Goal: Transaction & Acquisition: Obtain resource

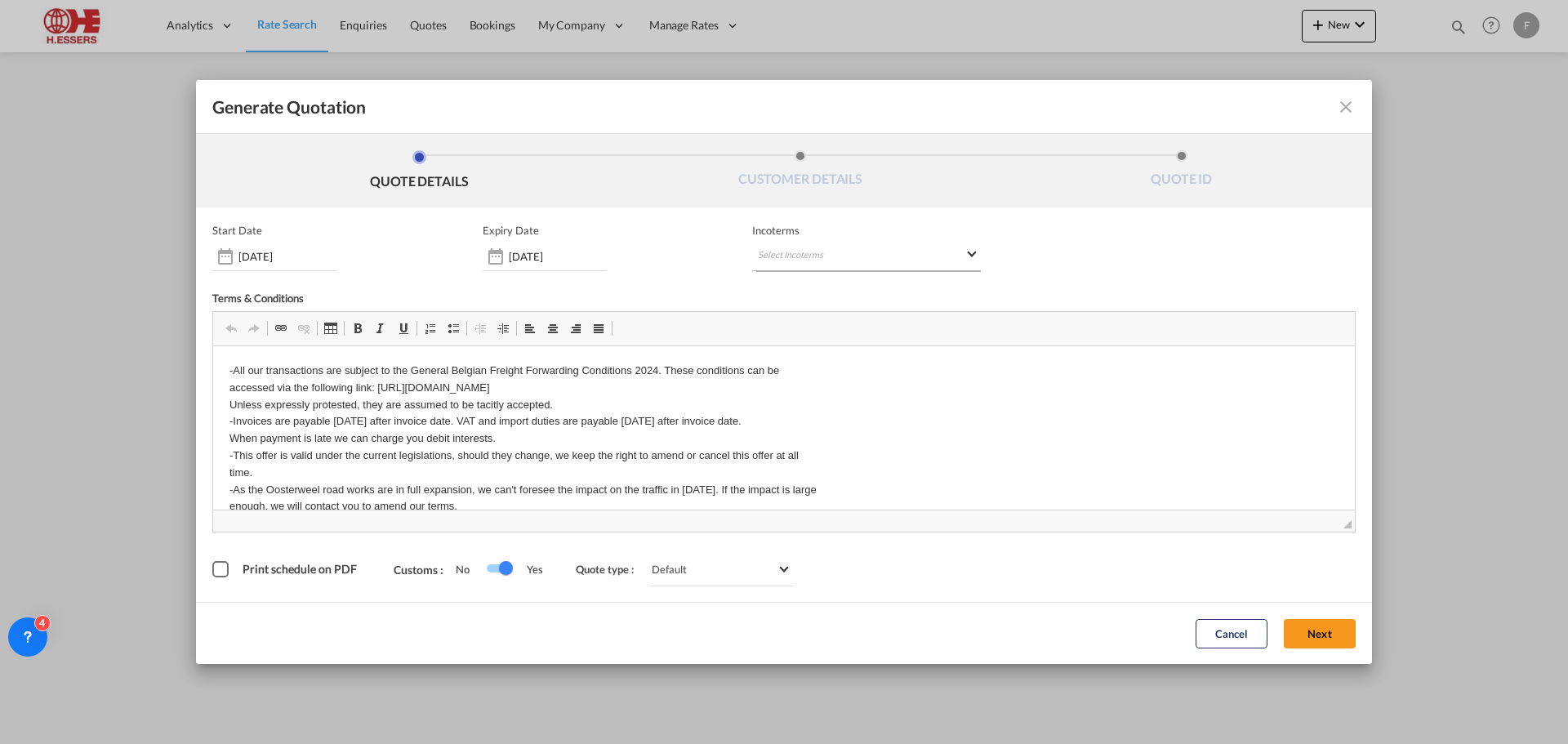
click at [790, 259] on md-select "Select Incoterms CIP - import Carriage and Insurance Paid to CIP - export Carri…" at bounding box center [866, 256] width 228 height 30
click at [830, 381] on div "CFR - export" at bounding box center [844, 378] width 155 height 13
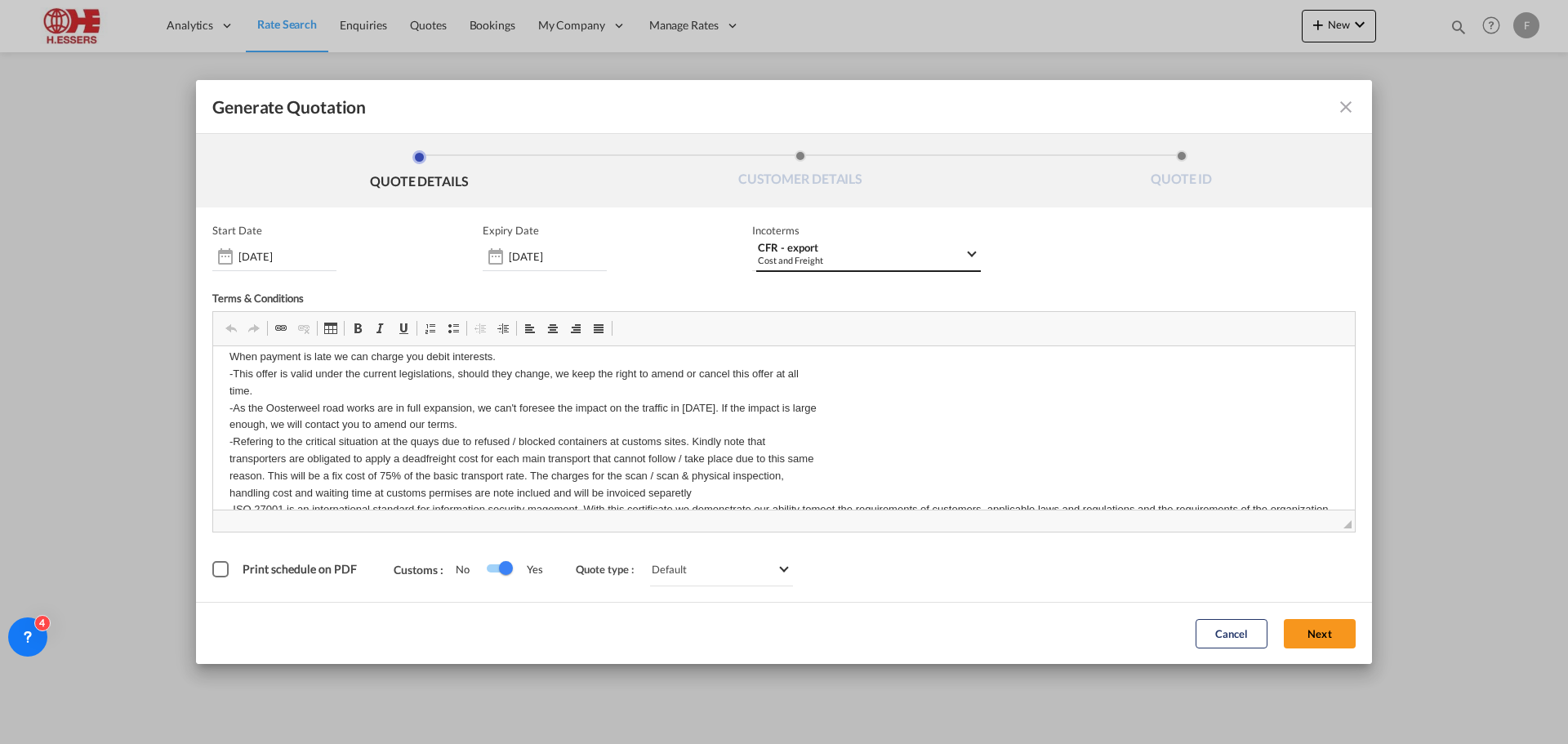
scroll to position [164, 0]
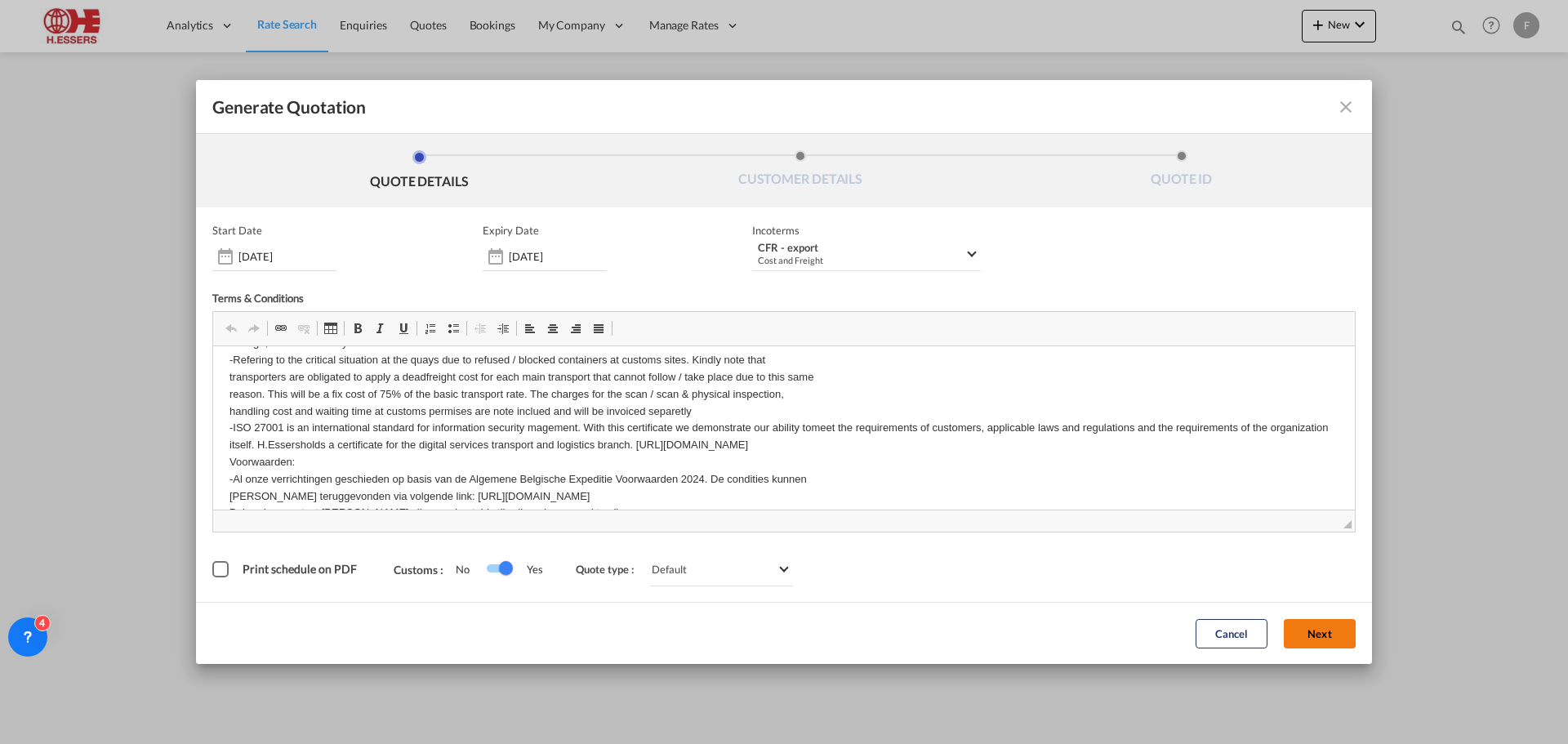
click at [1323, 636] on button "Next" at bounding box center [1320, 634] width 72 height 30
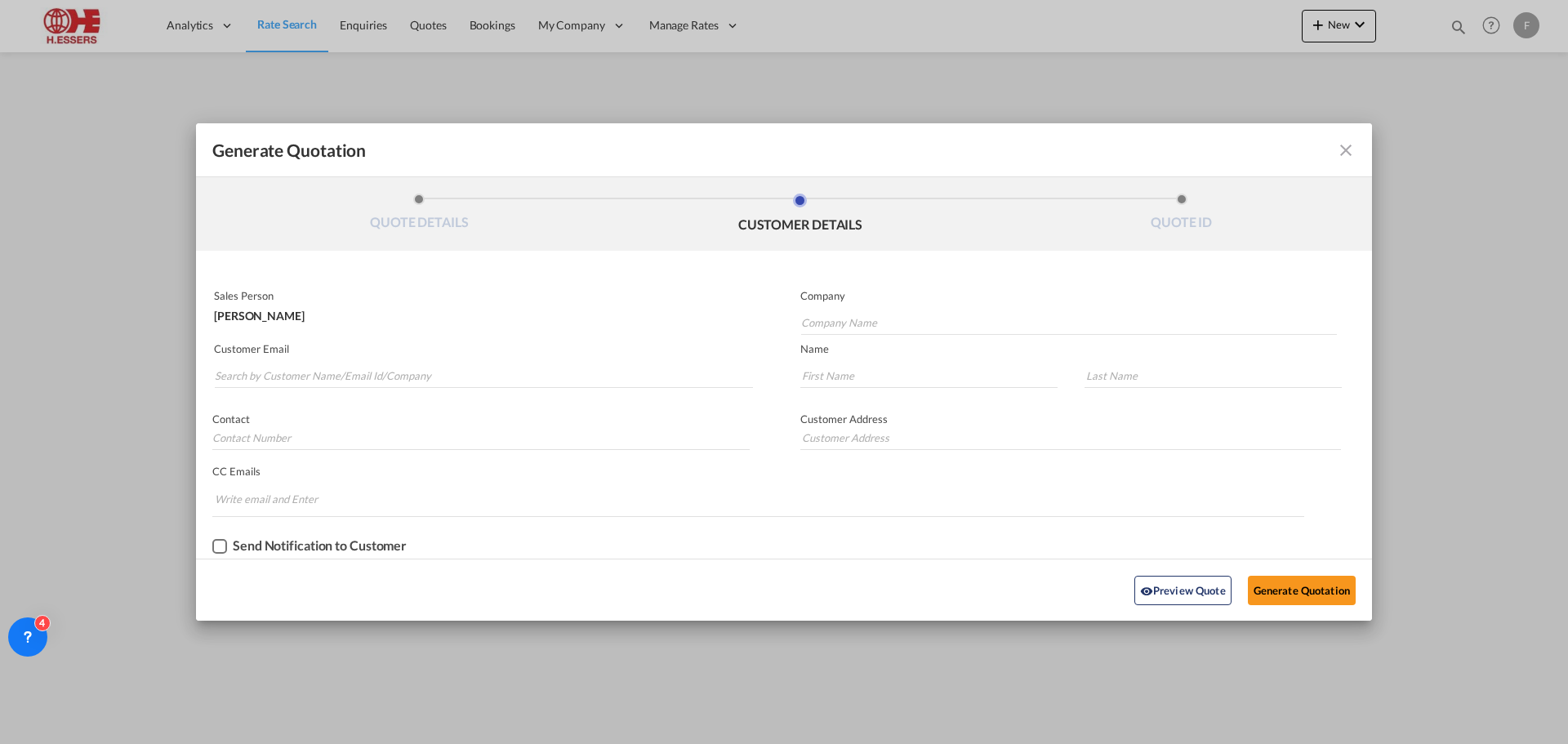
scroll to position [0, 0]
click at [900, 322] on input "Company Name" at bounding box center [1069, 323] width 535 height 25
type input "Brink's Diamond & Jewelry Services bv"
click at [907, 365] on input "Generate QuotationQUOTE ..." at bounding box center [929, 375] width 257 height 25
type input "Jan"
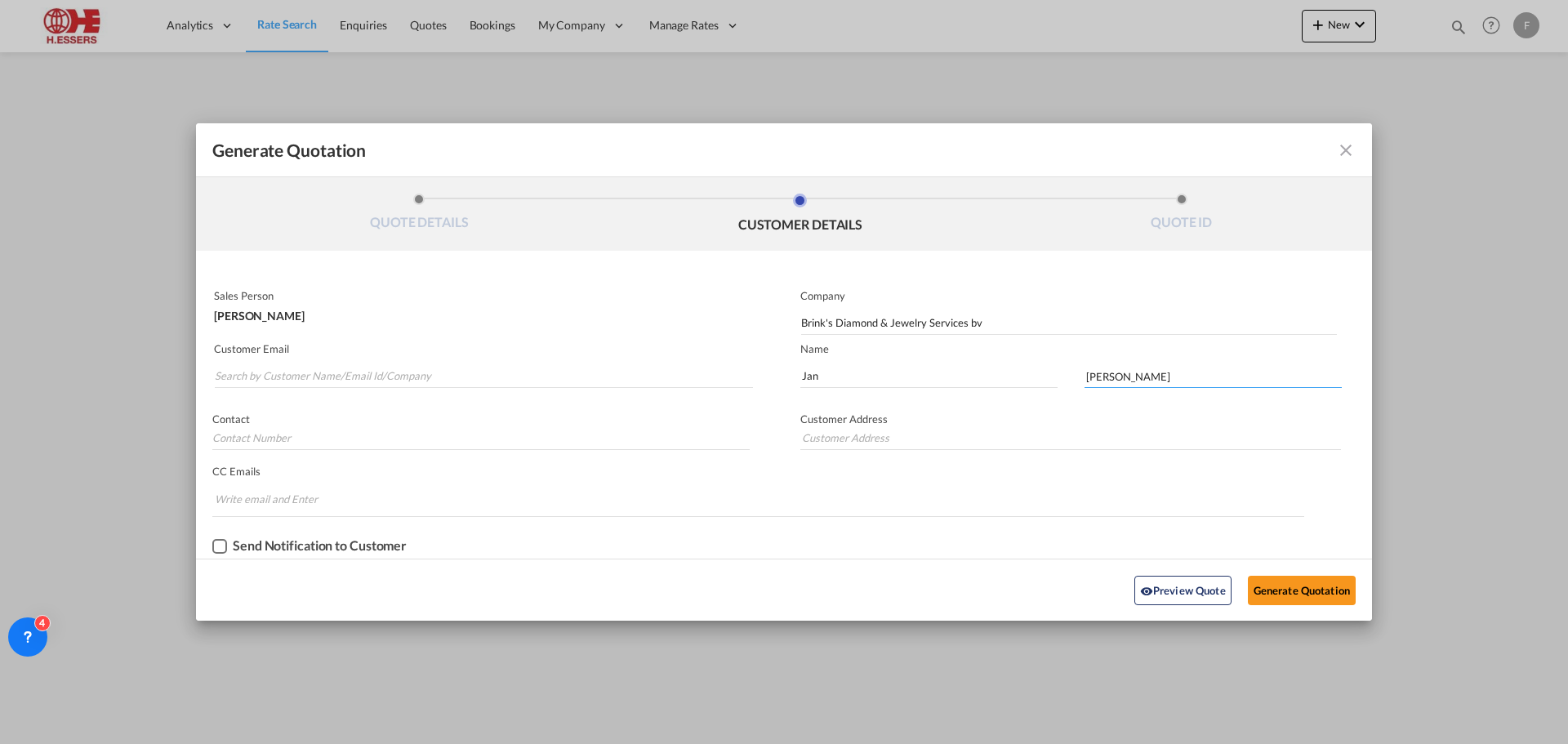
type input "[PERSON_NAME]"
click at [266, 374] on input "Search by Customer Name/Email Id/Company" at bounding box center [484, 375] width 538 height 25
paste input "[PERSON_NAME] <[EMAIL_ADDRESS][DOMAIN_NAME]>"
type input "[PERSON_NAME] <[EMAIL_ADDRESS][DOMAIN_NAME]>"
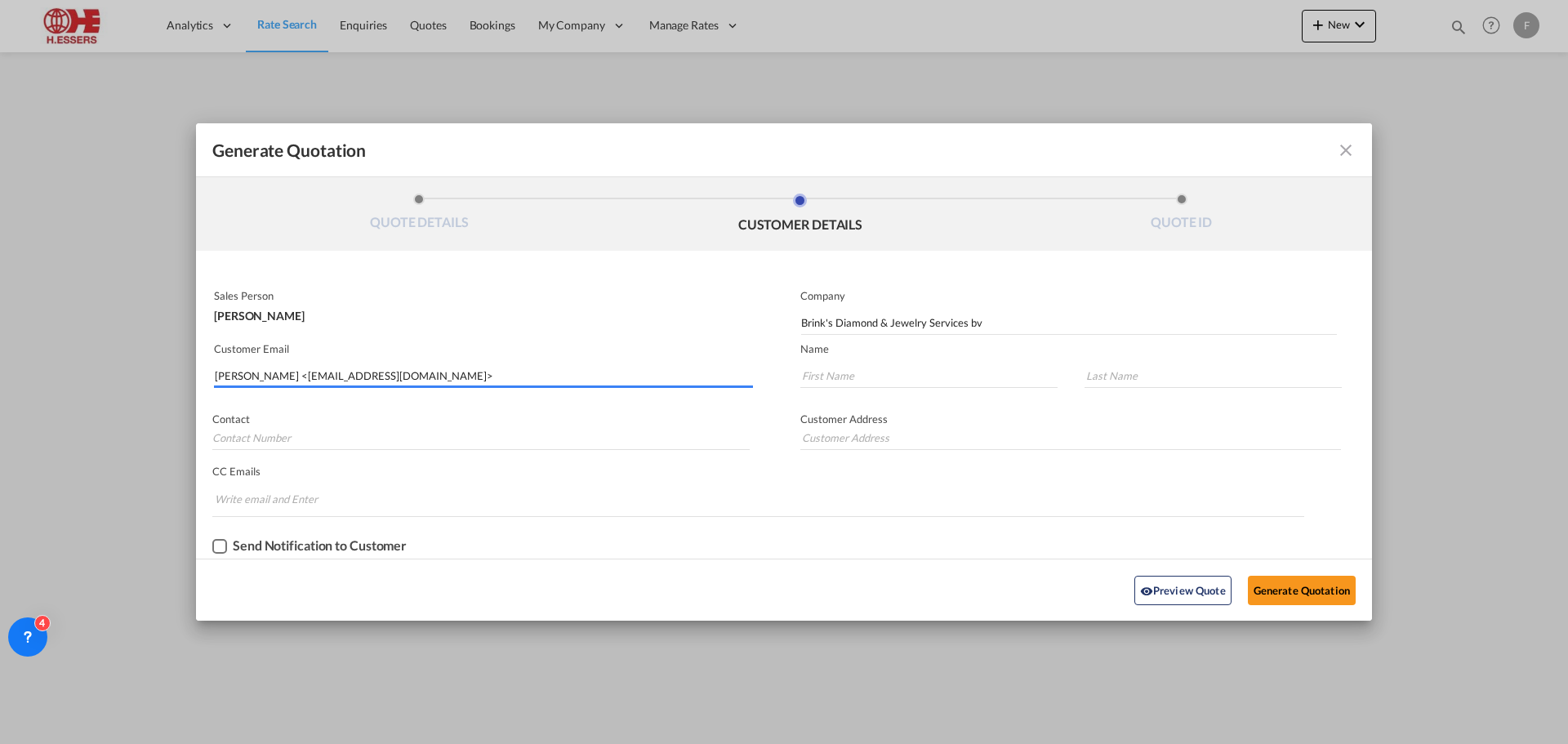
drag, startPoint x: 297, startPoint y: 374, endPoint x: 192, endPoint y: 374, distance: 105.0
click at [192, 374] on div "Generate Quotation QUOTE DETAILS CUSTOMER DETAILS QUOTE ID Start Date [DATE] Ex…" at bounding box center [784, 372] width 1568 height 744
click at [446, 372] on input "[EMAIL_ADDRESS][DOMAIN_NAME]>" at bounding box center [484, 375] width 538 height 25
type input "[EMAIL_ADDRESS][DOMAIN_NAME]"
click at [823, 373] on input "Generate QuotationQUOTE ..." at bounding box center [929, 375] width 257 height 25
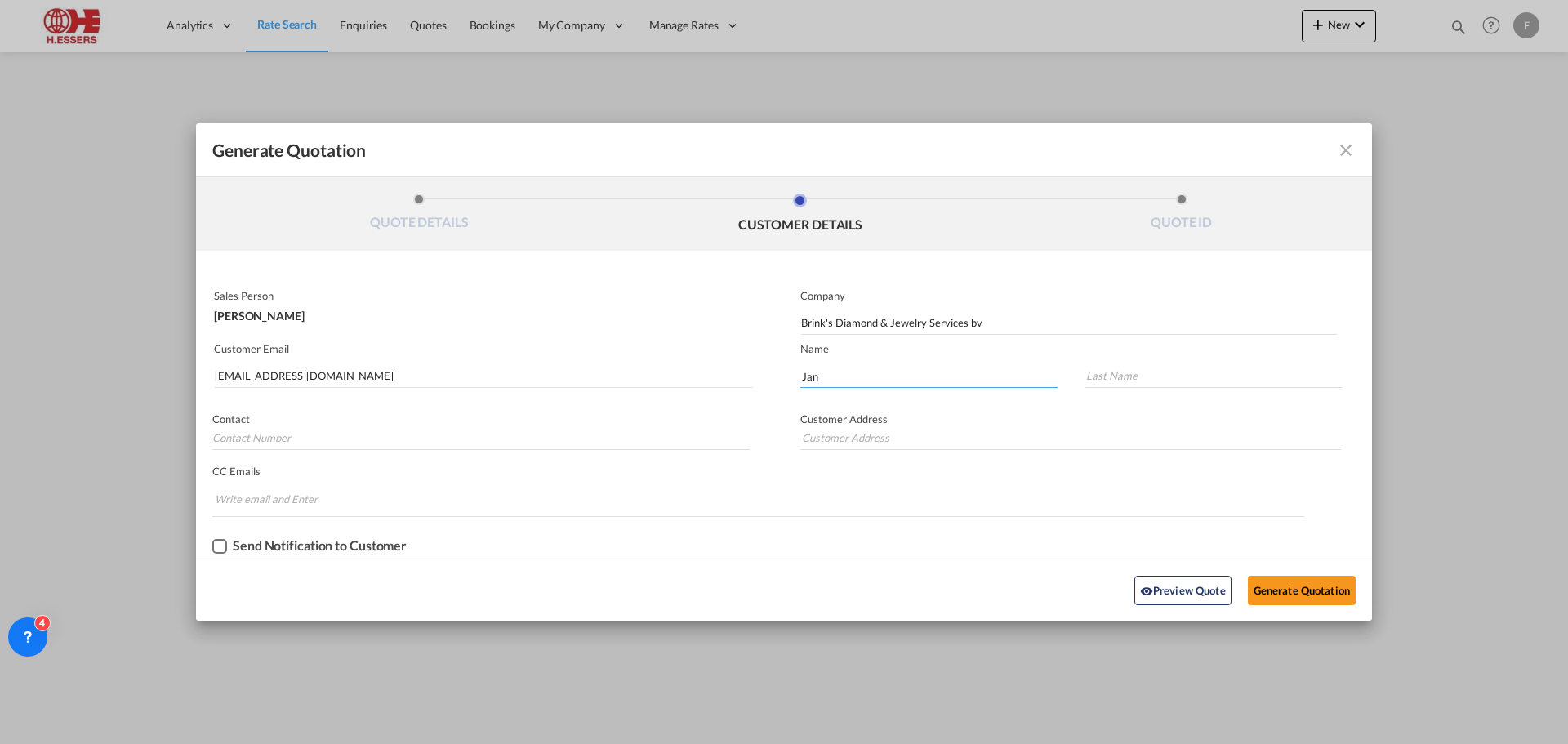
type input "Jan"
type input "h"
type input "[PERSON_NAME]"
click at [289, 444] on input "Generate QuotationQUOTE ..." at bounding box center [481, 437] width 537 height 25
click at [288, 432] on input "Generate QuotationQUOTE ..." at bounding box center [481, 437] width 537 height 25
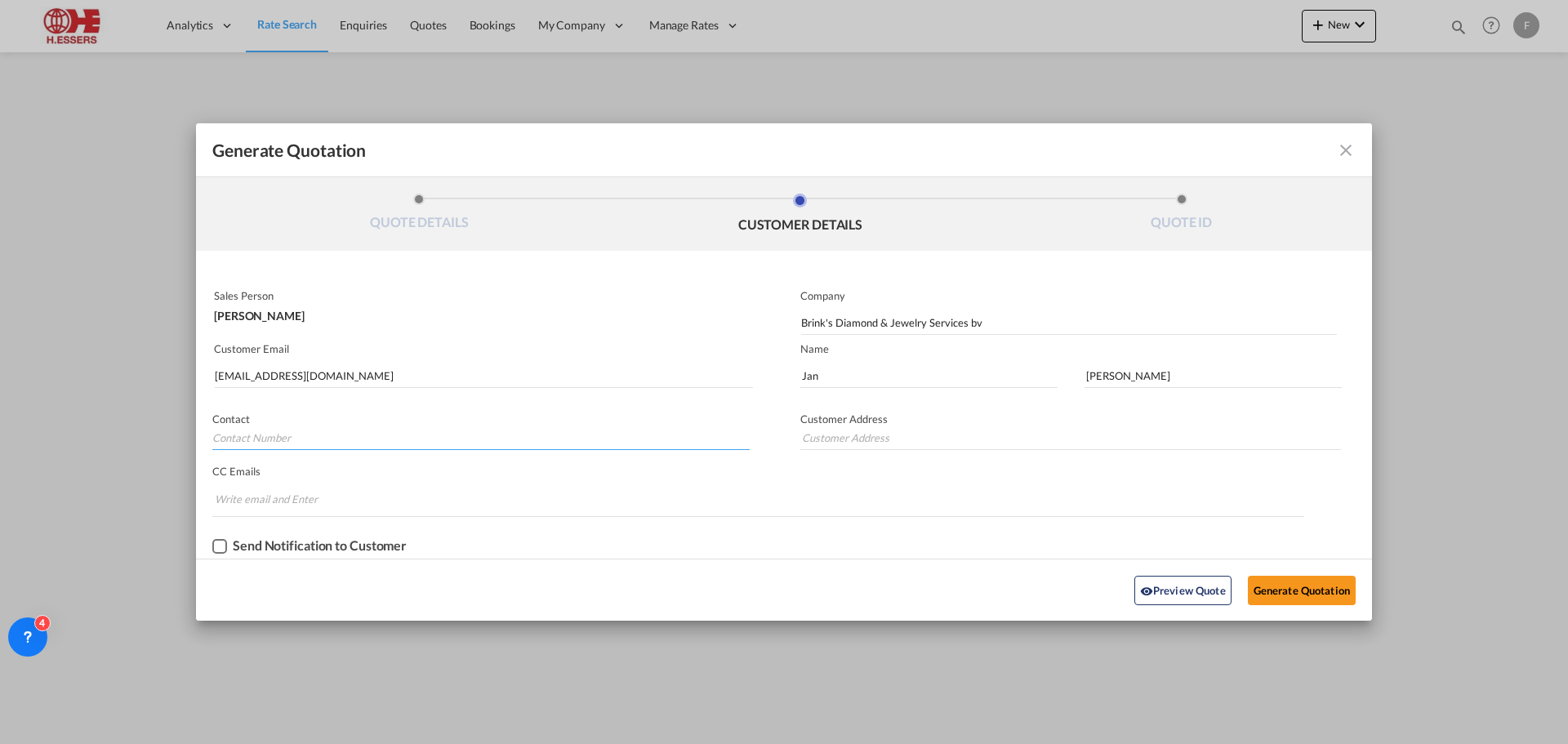
paste input "[PHONE_NUMBER]"
type input "[PHONE_NUMBER]"
click at [895, 442] on input "Generate QuotationQUOTE ..." at bounding box center [1071, 437] width 541 height 25
paste input "Vliegveld 701B 1820 Steenokkerzeel / [GEOGRAPHIC_DATA]"
click at [872, 438] on input "Vliegveld 701B 1820 Steenokkerzeel / [GEOGRAPHIC_DATA]" at bounding box center [1071, 437] width 541 height 25
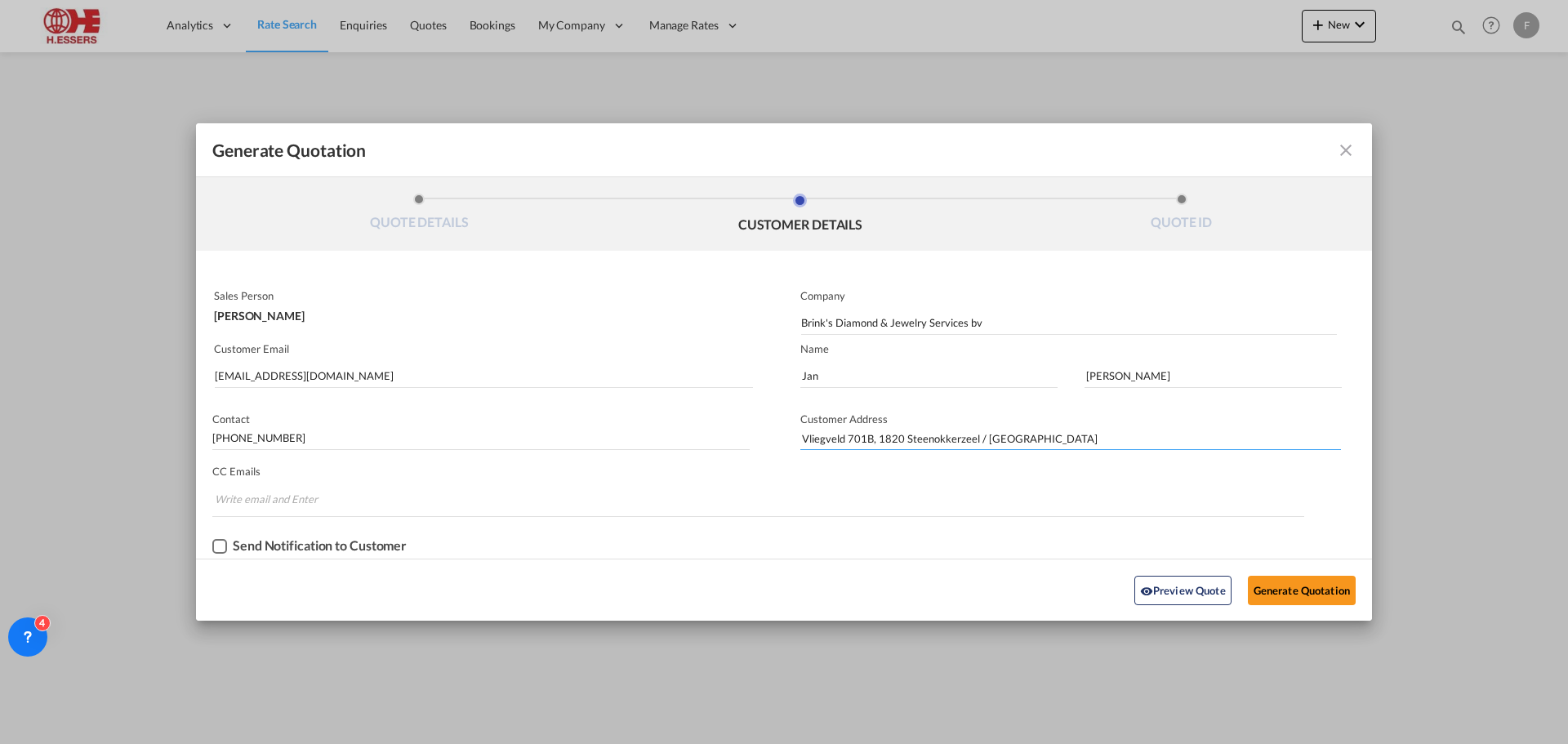
click at [984, 433] on input "Vliegveld 701B, 1820 Steenokkerzeel / [GEOGRAPHIC_DATA]" at bounding box center [1071, 437] width 541 height 25
type input "[STREET_ADDRESS]"
click at [1288, 595] on button "Generate Quotation" at bounding box center [1302, 591] width 108 height 30
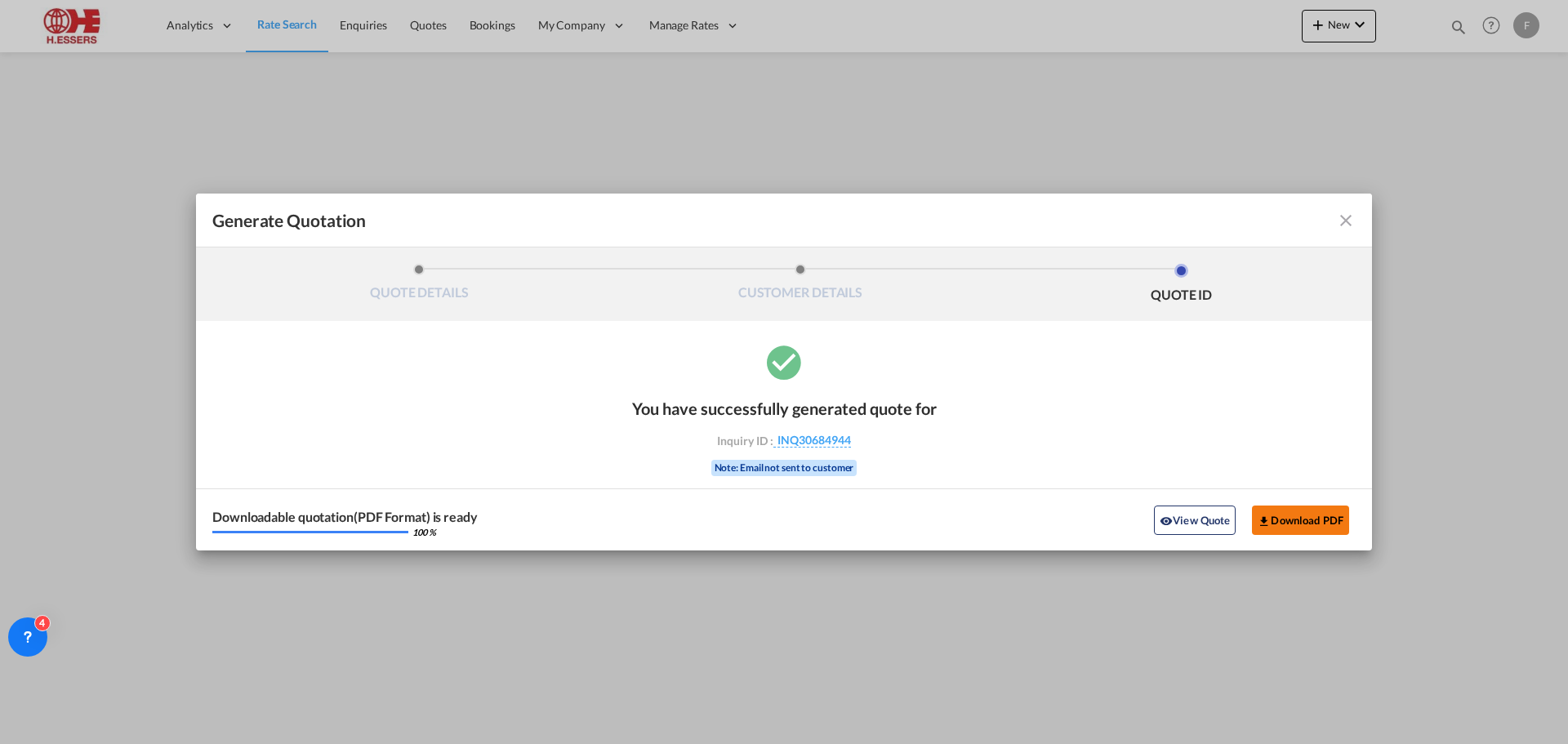
click at [1287, 520] on button "Download PDF" at bounding box center [1300, 520] width 97 height 30
click at [1178, 510] on button "View Quote" at bounding box center [1194, 520] width 81 height 30
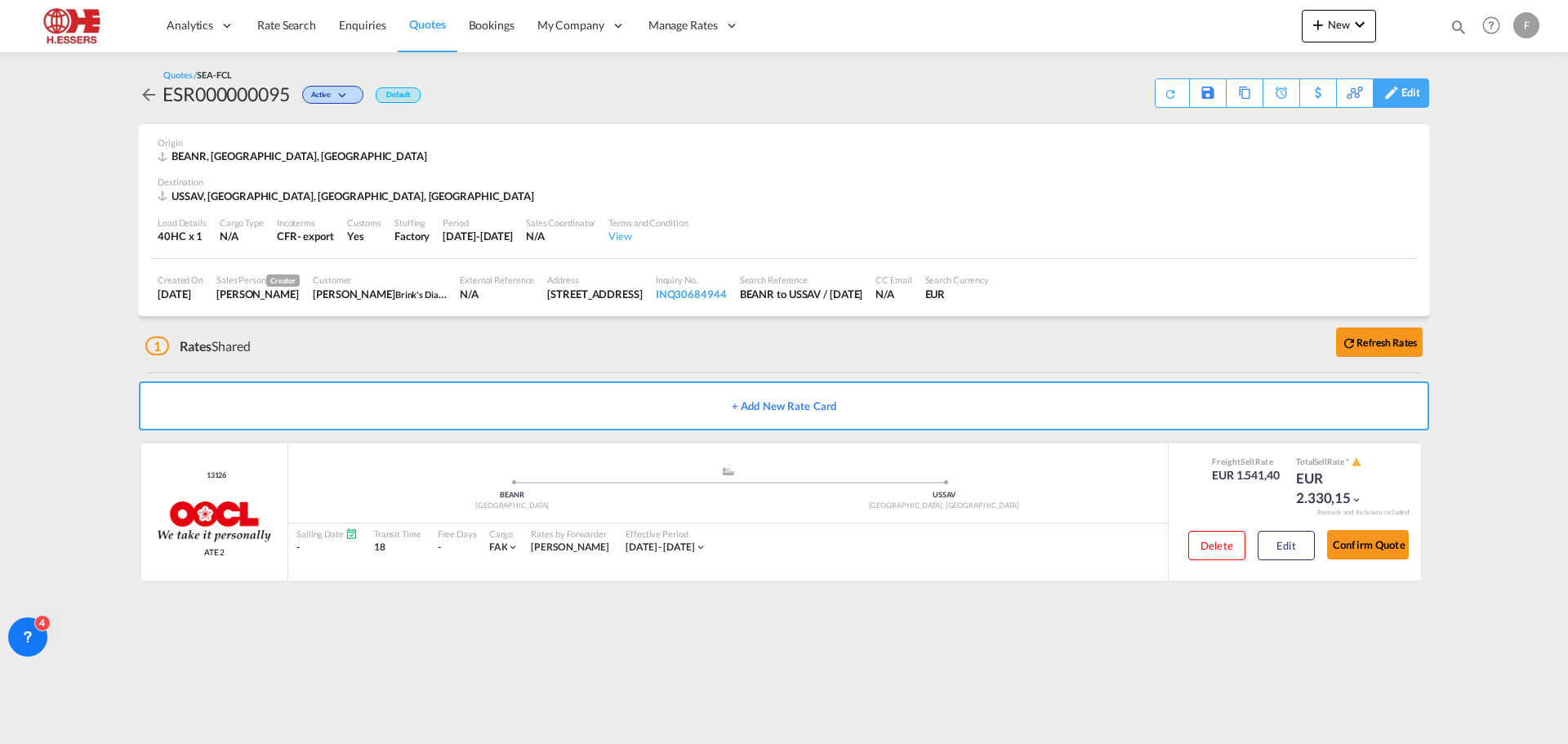
click at [1409, 91] on div "Edit" at bounding box center [1411, 93] width 18 height 28
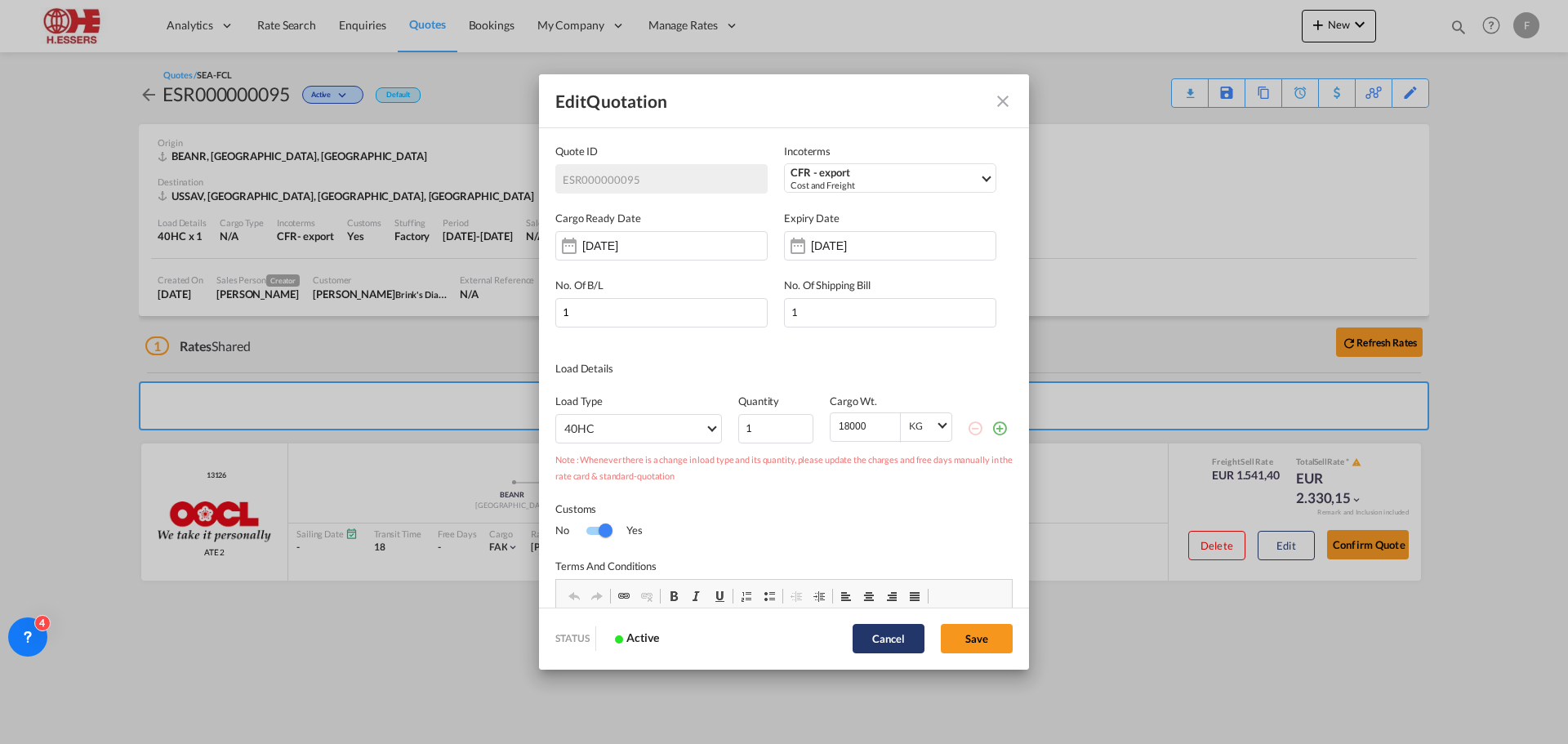
click at [878, 633] on button "Cancel" at bounding box center [888, 639] width 72 height 30
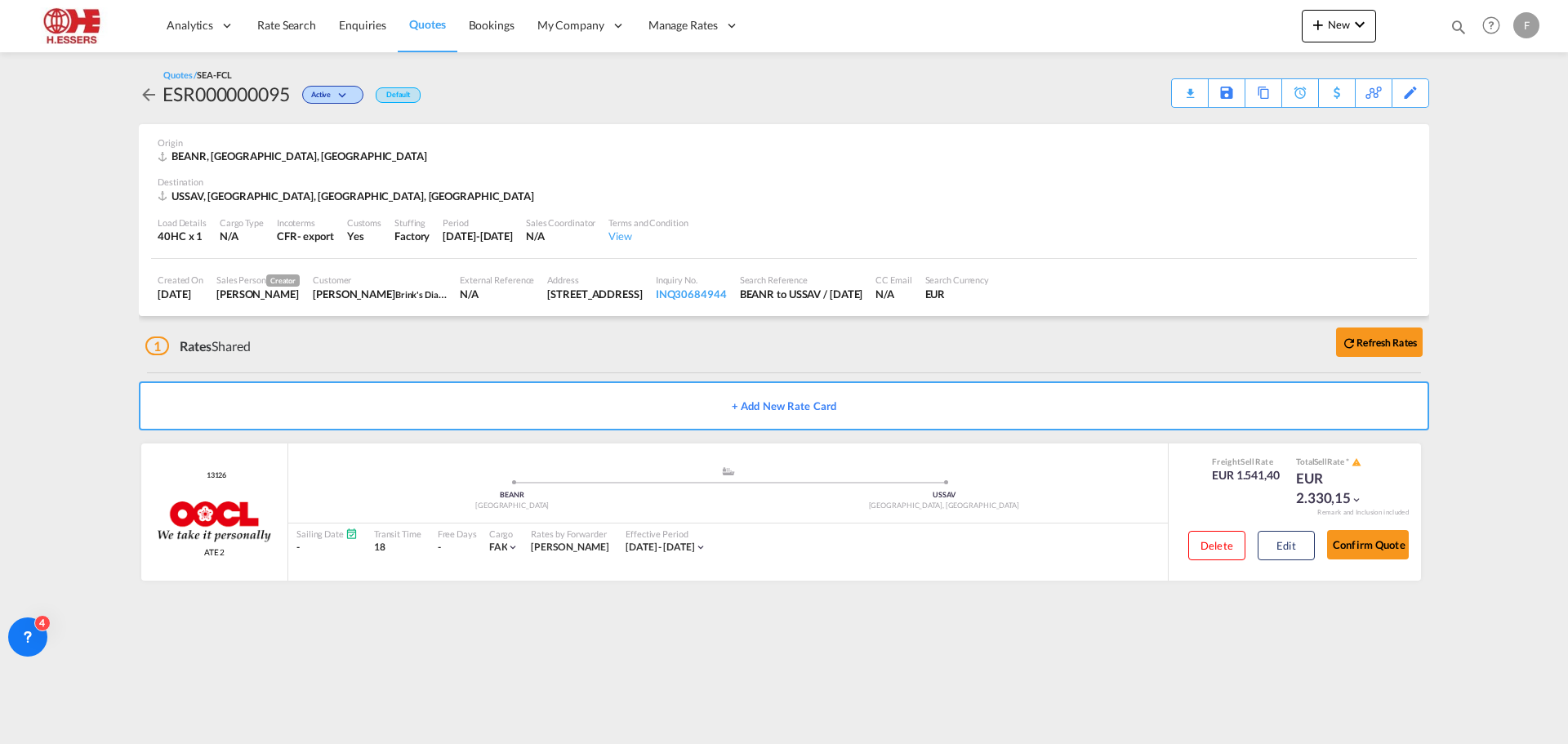
click at [143, 94] on md-icon "icon-arrow-left" at bounding box center [148, 94] width 19 height 19
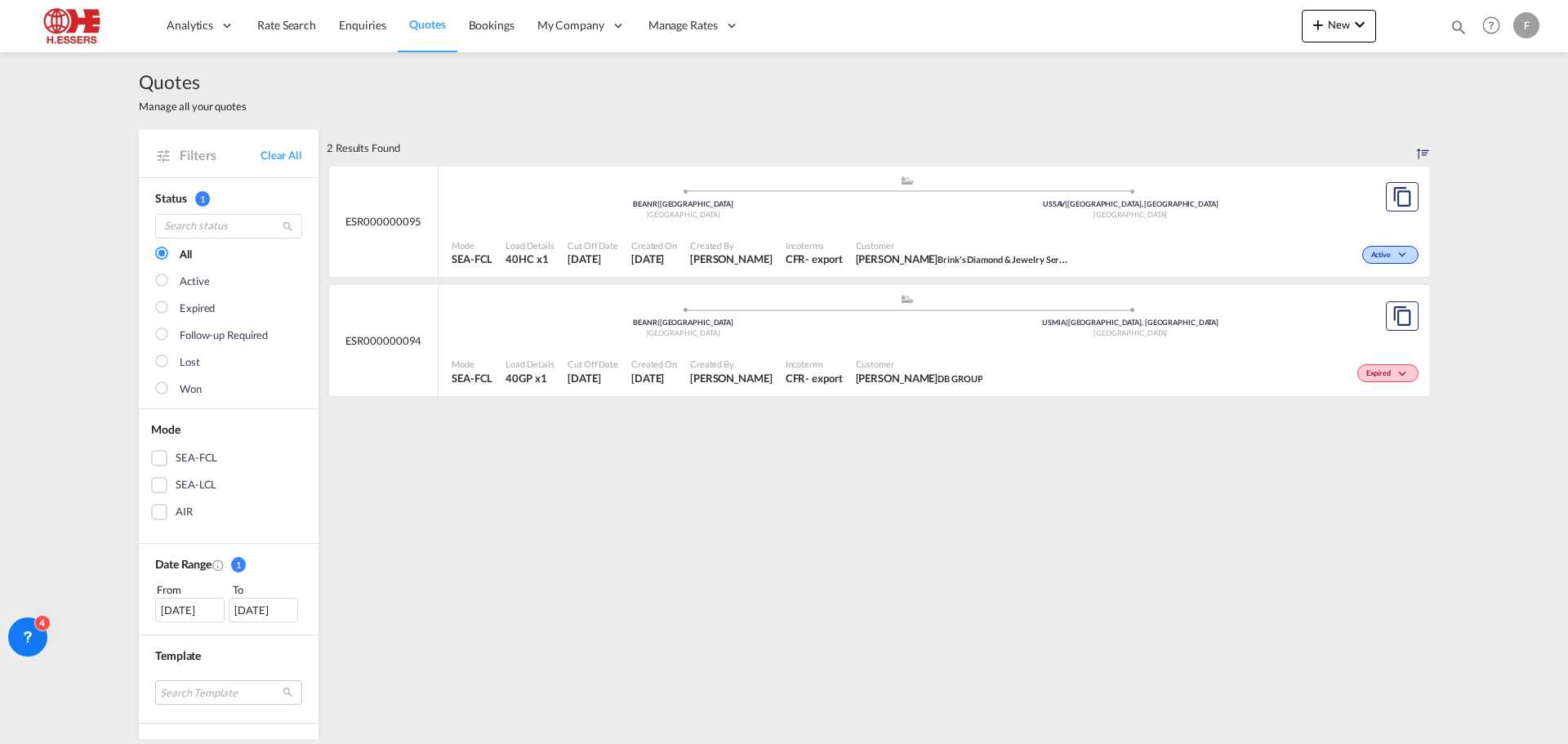
click at [1397, 255] on md-icon "icon-chevron-down" at bounding box center [1404, 255] width 19 height 9
click at [1376, 287] on span "Follow-up Required" at bounding box center [1382, 280] width 88 height 18
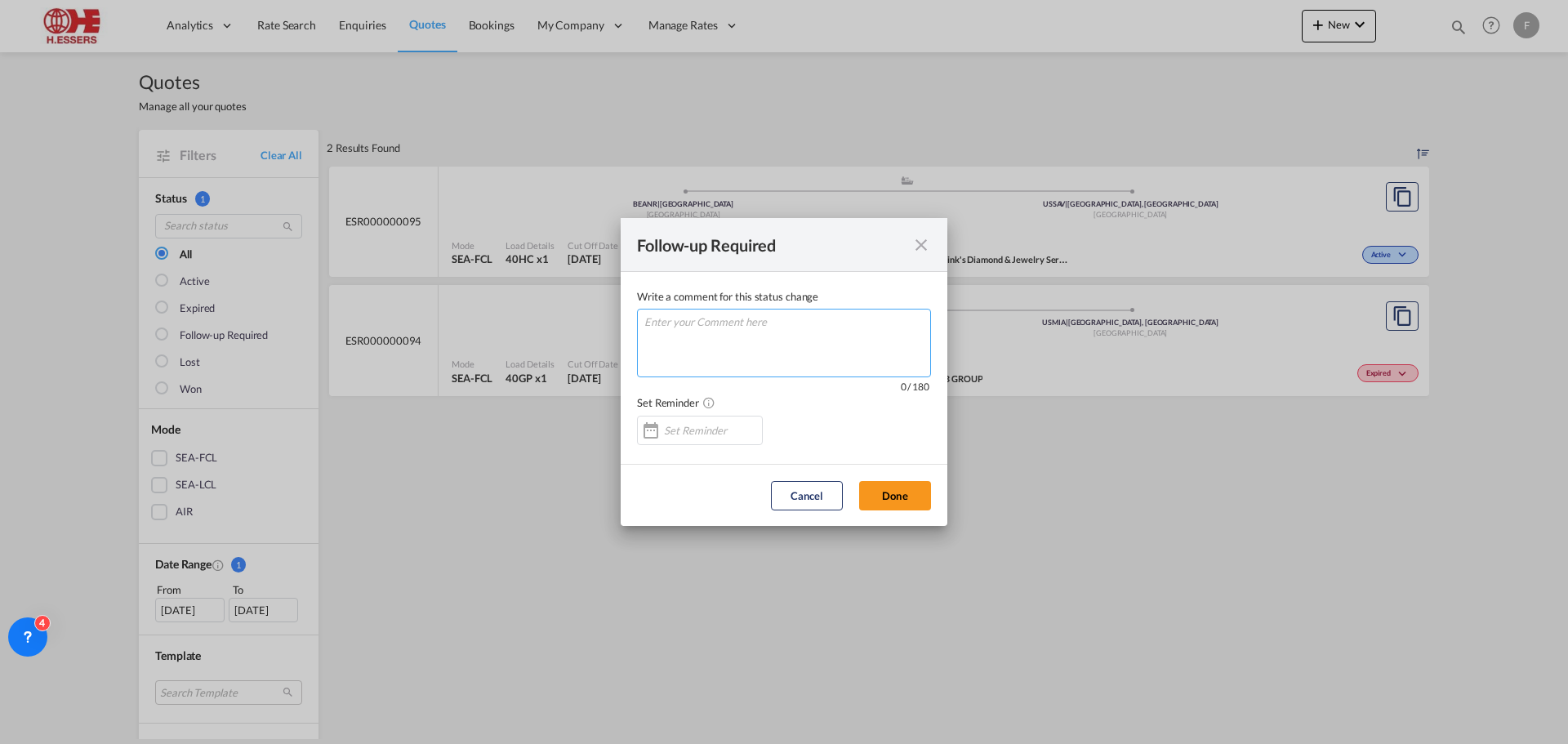
click at [665, 321] on textarea "Write a comment ..." at bounding box center [784, 343] width 294 height 68
paste textarea "HES81150"
type textarea "HES81150"
click at [711, 431] on input "Write a comment ..." at bounding box center [713, 430] width 98 height 13
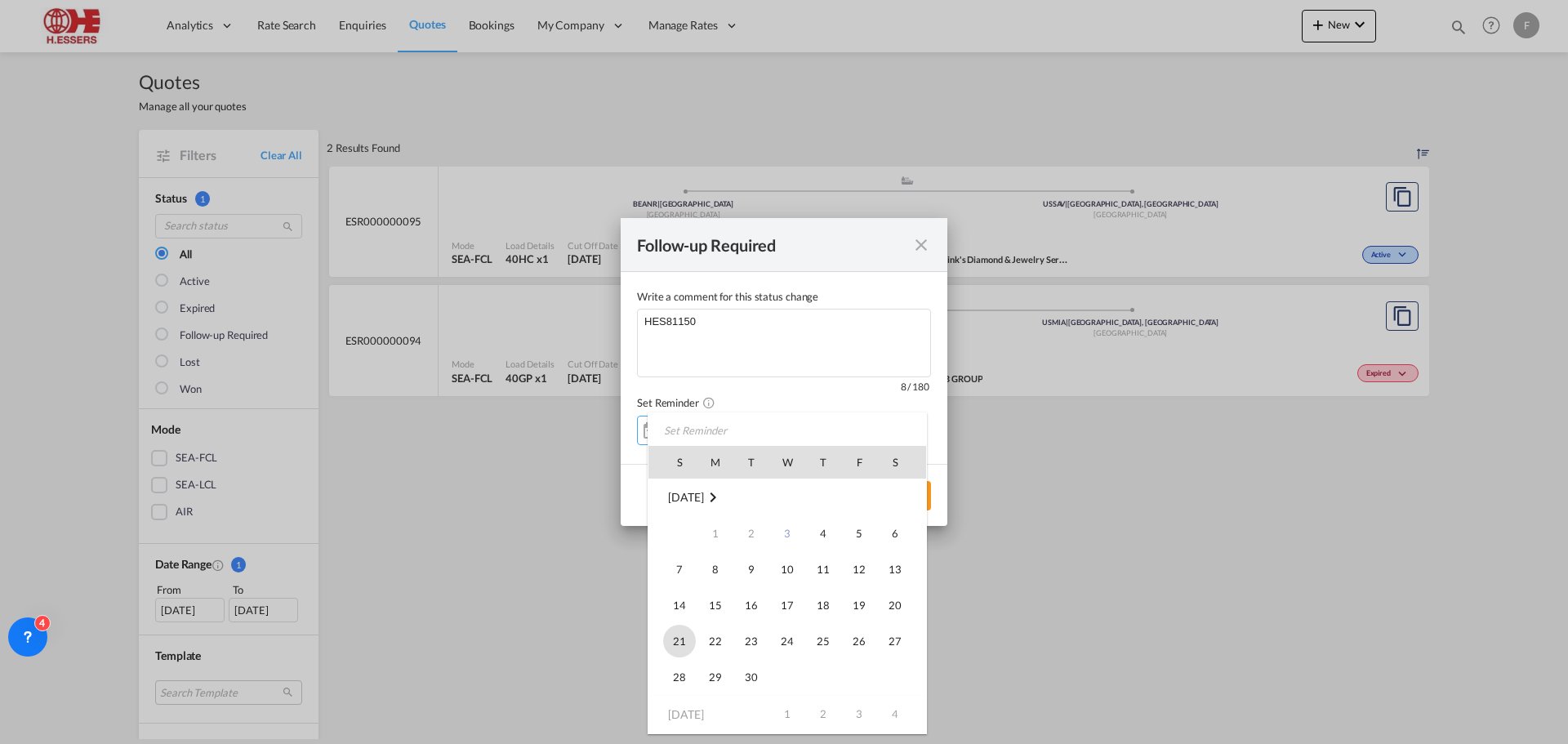
click at [682, 640] on span "21" at bounding box center [679, 640] width 32 height 32
type input "[DATE]"
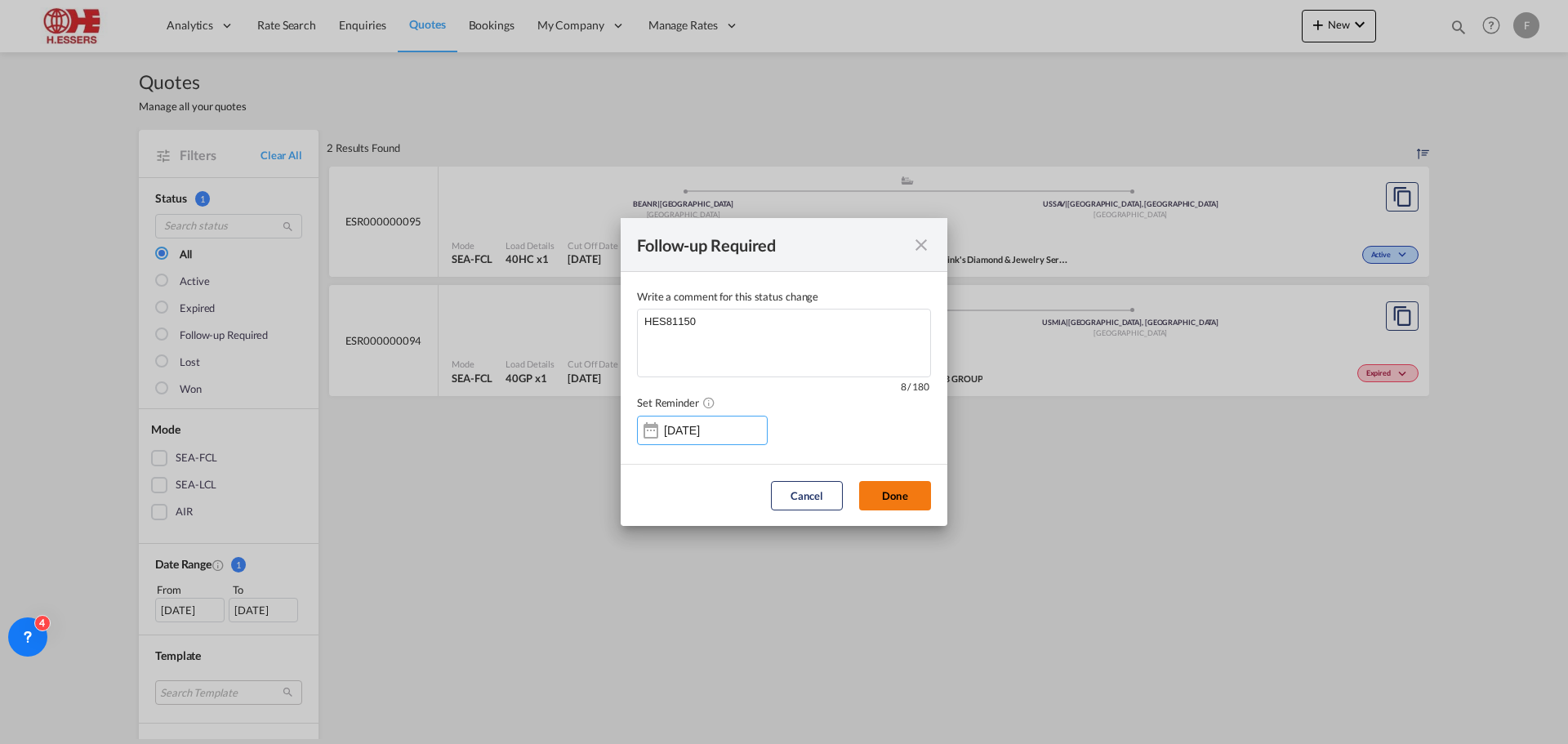
click at [895, 494] on button "Done" at bounding box center [895, 495] width 72 height 30
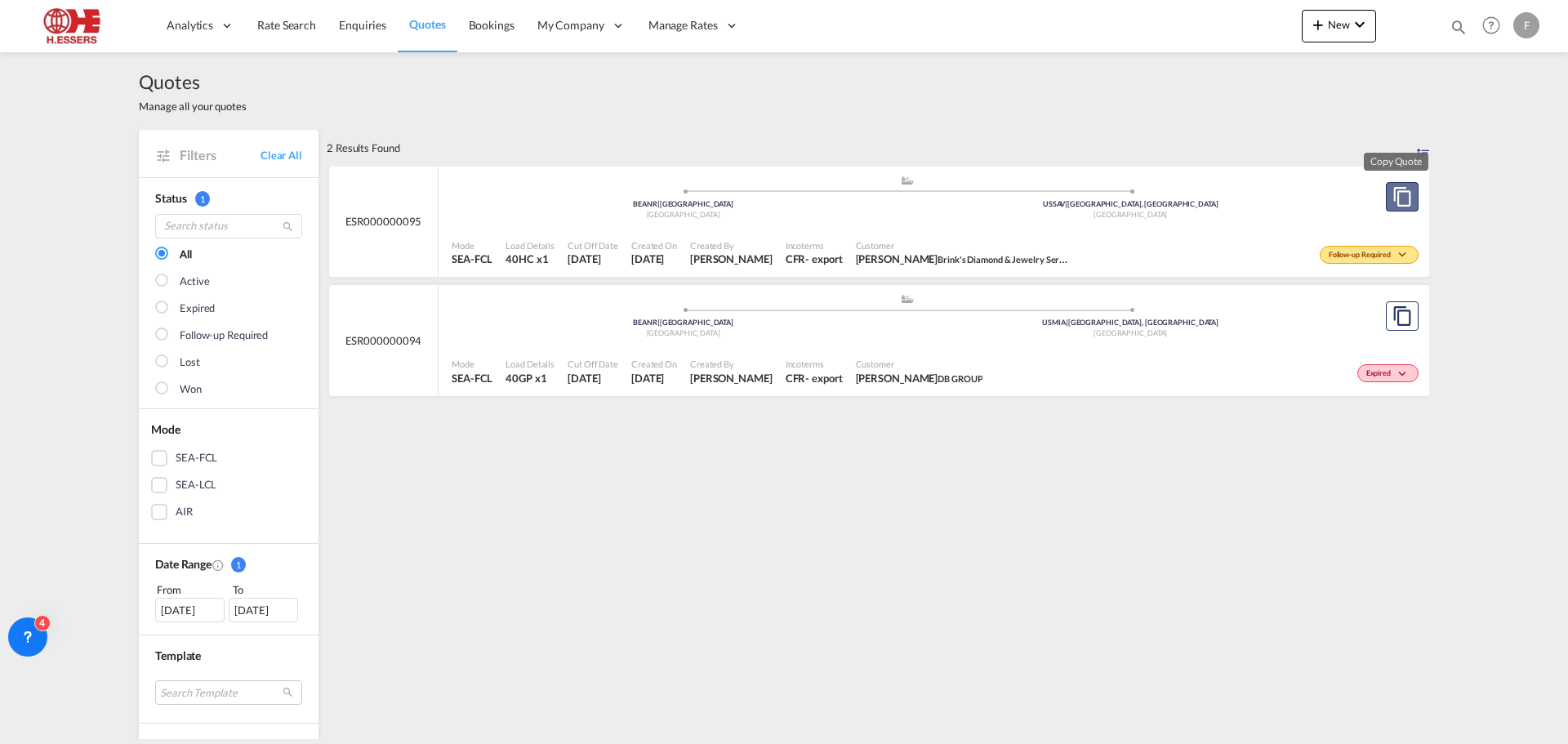
click at [1392, 192] on md-icon "assets/icons/custom/copyQuote.svg" at bounding box center [1402, 196] width 19 height 19
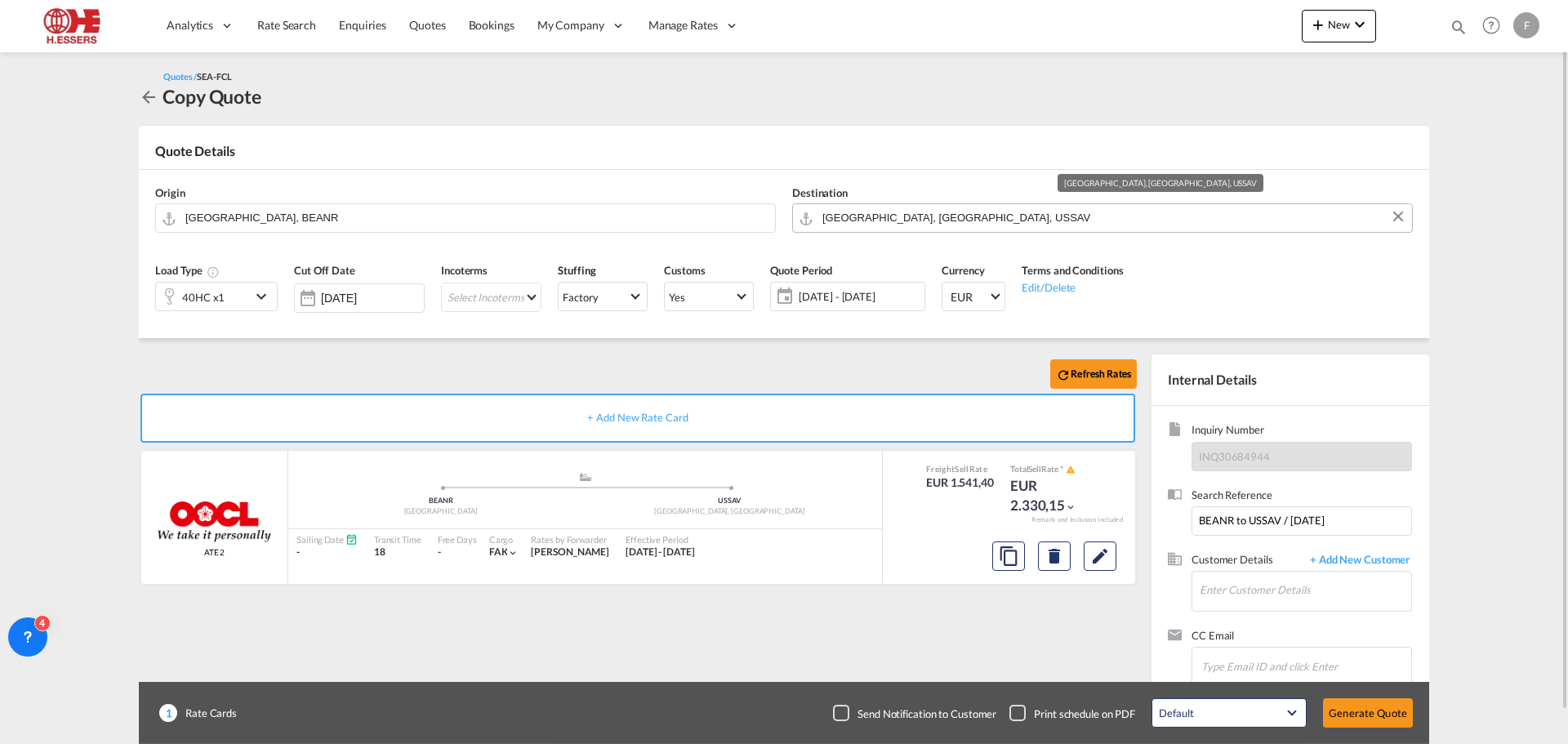
click at [964, 216] on input "[GEOGRAPHIC_DATA], [GEOGRAPHIC_DATA], USSAV" at bounding box center [1113, 217] width 582 height 29
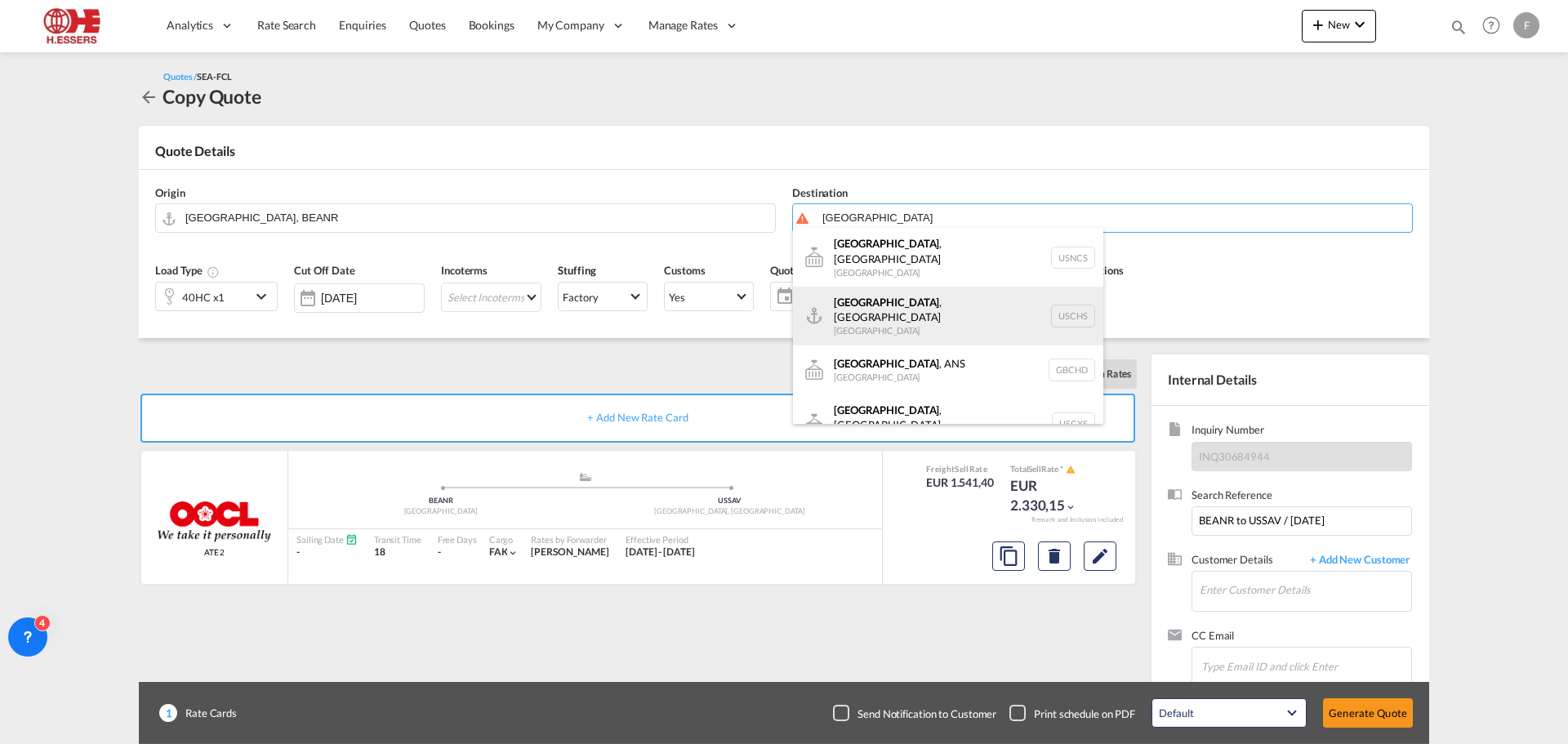
click at [880, 300] on div "[GEOGRAPHIC_DATA] , [GEOGRAPHIC_DATA] [GEOGRAPHIC_DATA] USCHS" at bounding box center [949, 316] width 311 height 59
type input "[GEOGRAPHIC_DATA], [GEOGRAPHIC_DATA], USCHS"
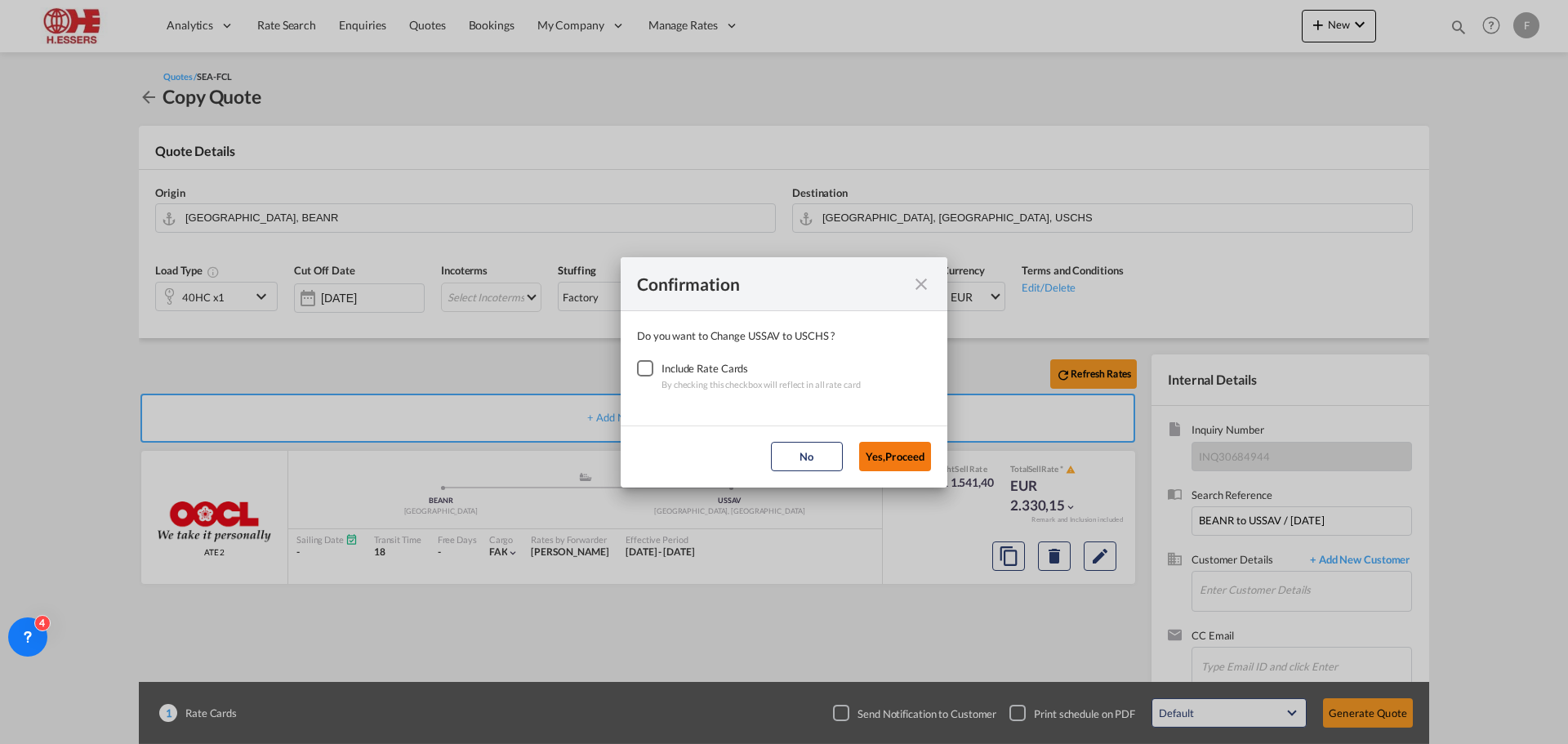
click at [902, 452] on button "Yes,Proceed" at bounding box center [895, 457] width 72 height 30
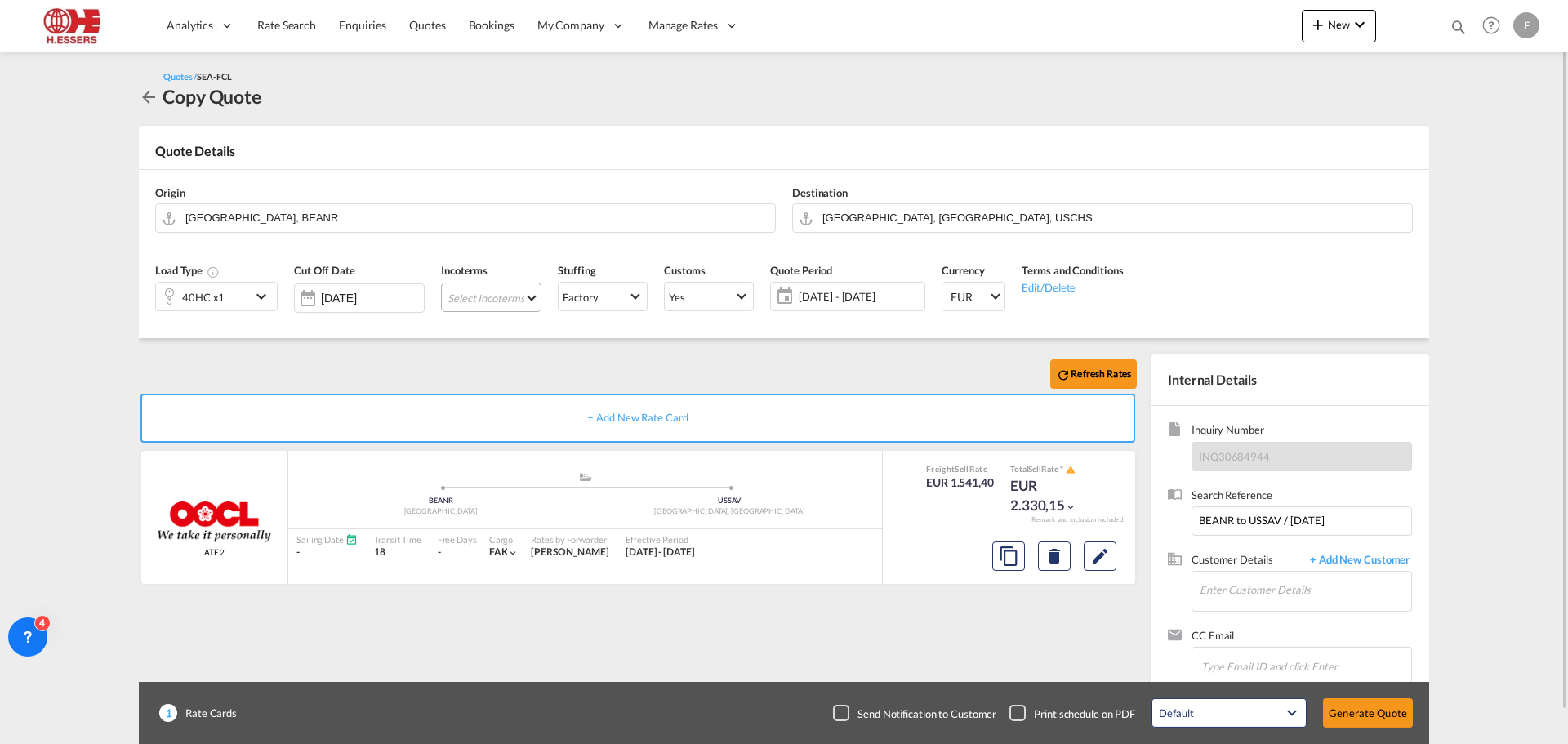
click at [510, 296] on md-select "Select Incoterms CIP - import Carriage and Insurance Paid to CIP - export Carri…" at bounding box center [491, 298] width 101 height 30
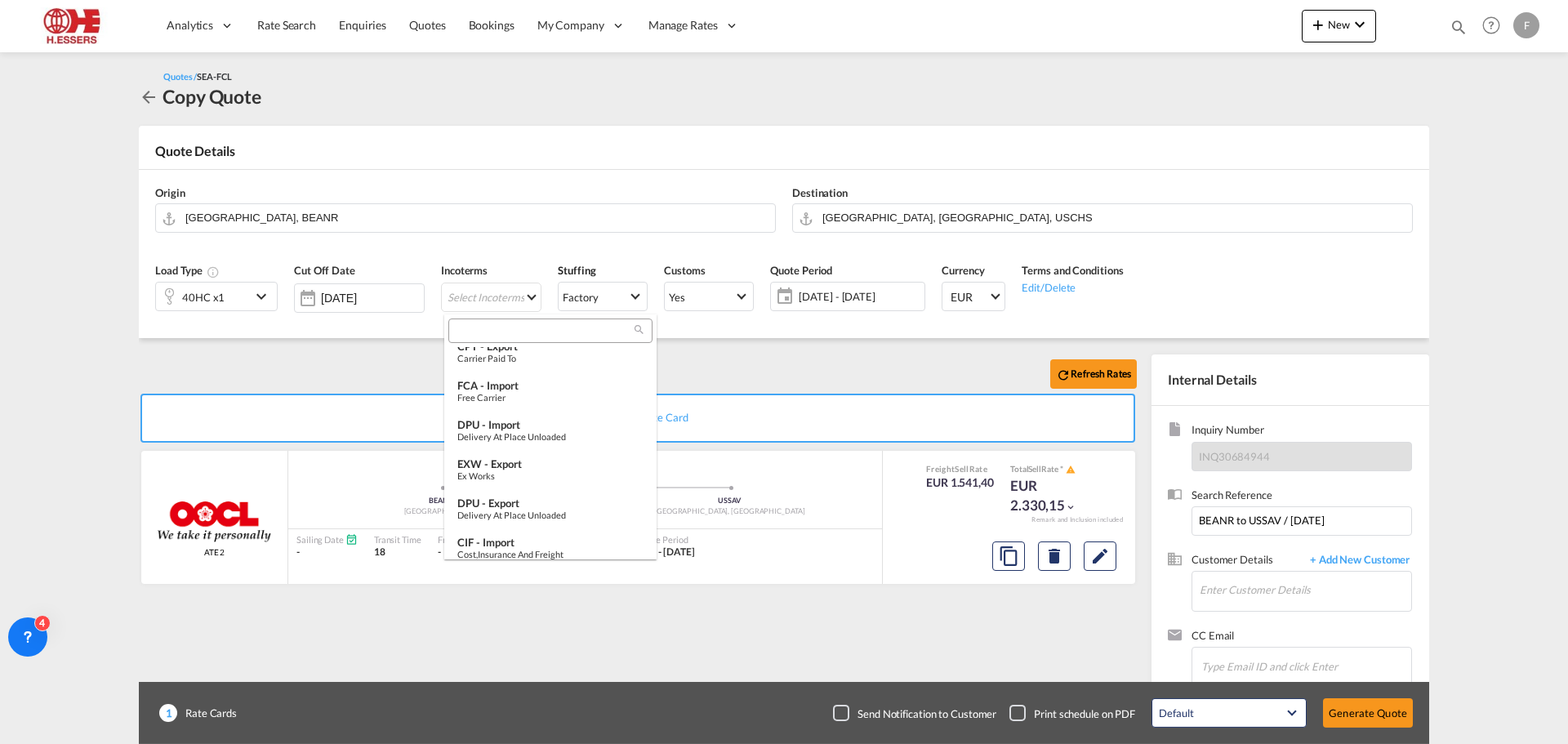
scroll to position [409, 0]
click at [503, 513] on div "Cost and Freight" at bounding box center [550, 511] width 186 height 10
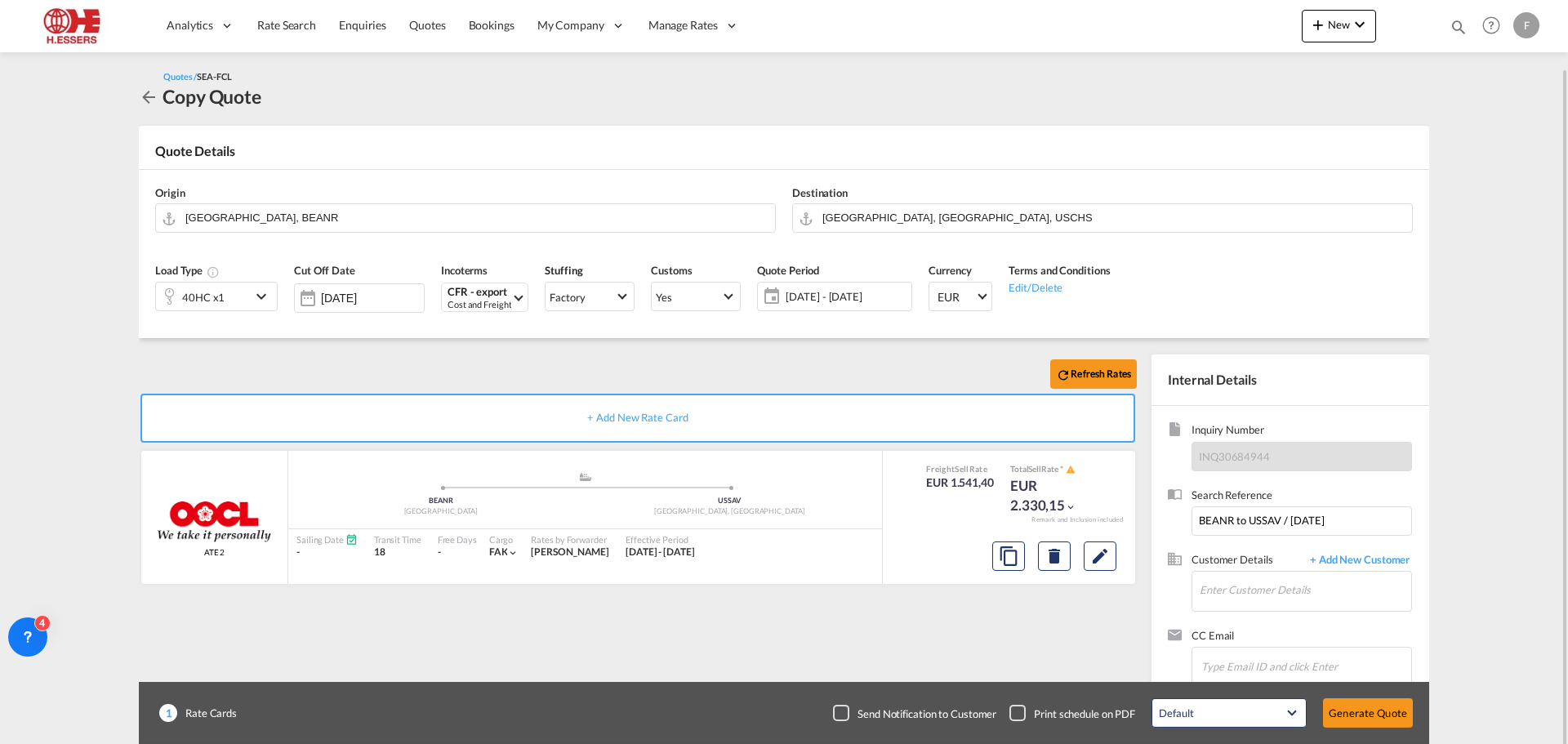
scroll to position [34, 0]
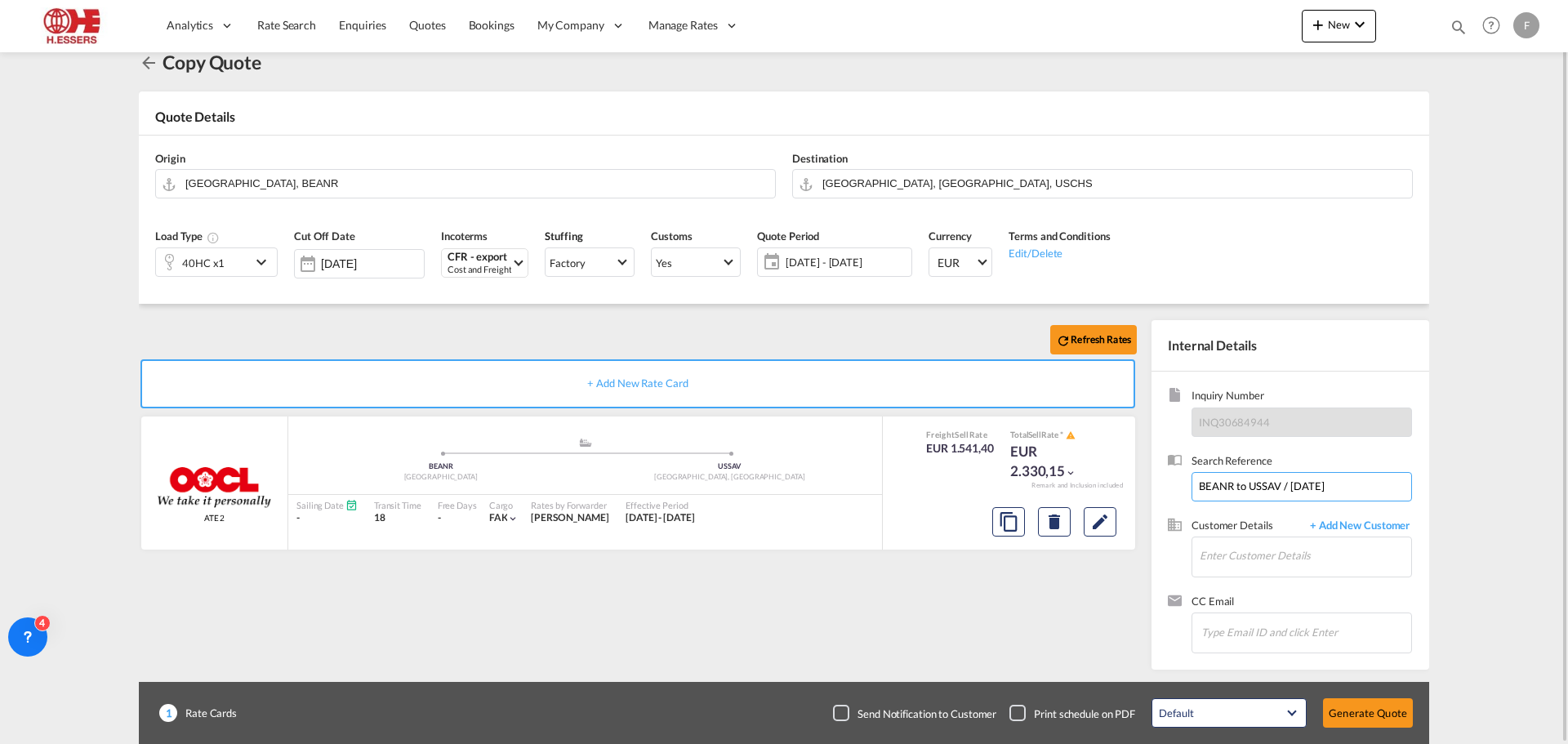
click at [1279, 486] on input "BEANR to USSAV / [DATE]" at bounding box center [1302, 487] width 221 height 30
type input "BEANR to USCHS / [DATE]"
click at [1222, 564] on input "Enter Customer Details" at bounding box center [1305, 555] width 212 height 37
click at [1080, 339] on b "Refresh Rates" at bounding box center [1100, 338] width 60 height 12
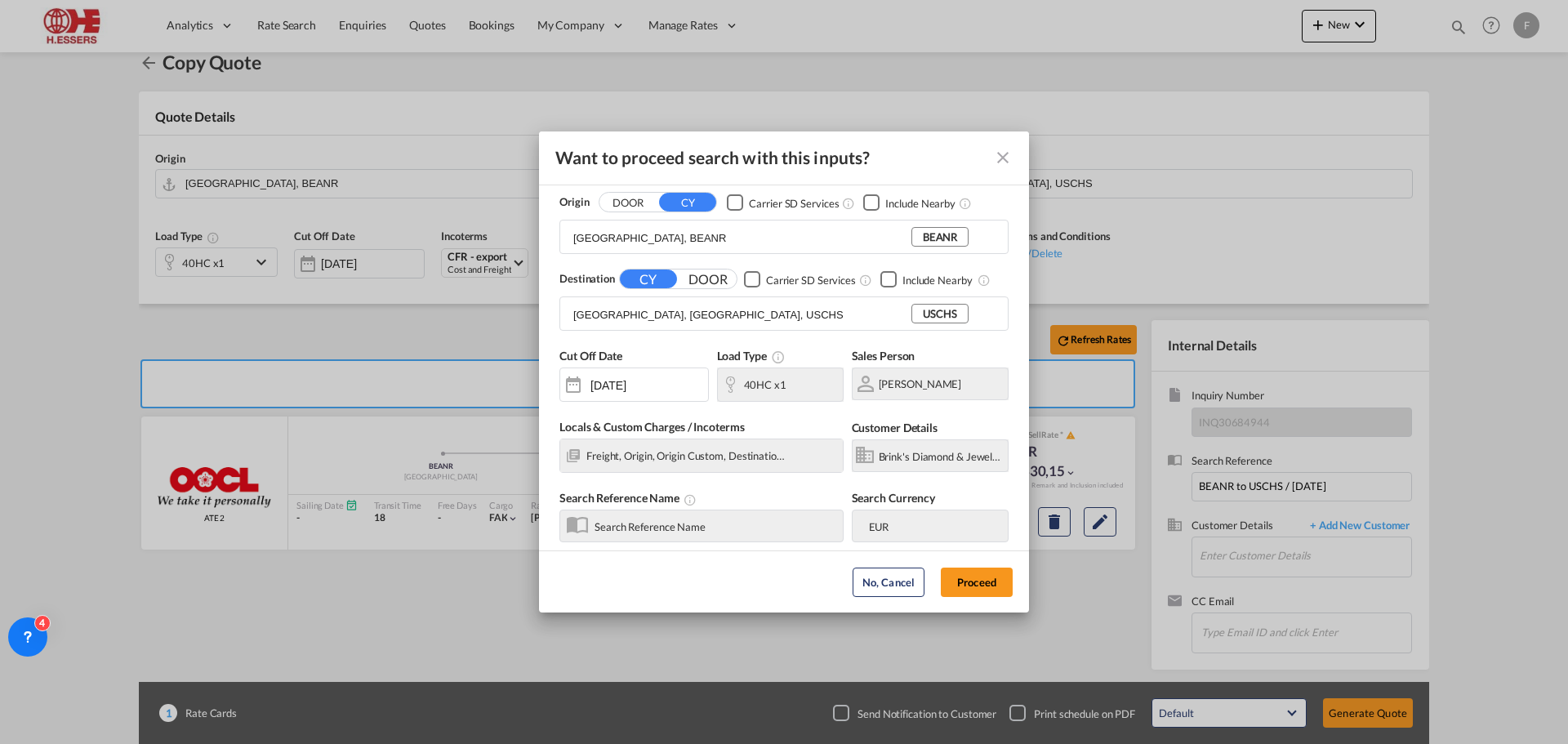
click at [974, 597] on md-dialog-actions "No, Cancel Proceed" at bounding box center [784, 580] width 490 height 62
click at [981, 585] on button "Proceed" at bounding box center [977, 582] width 72 height 30
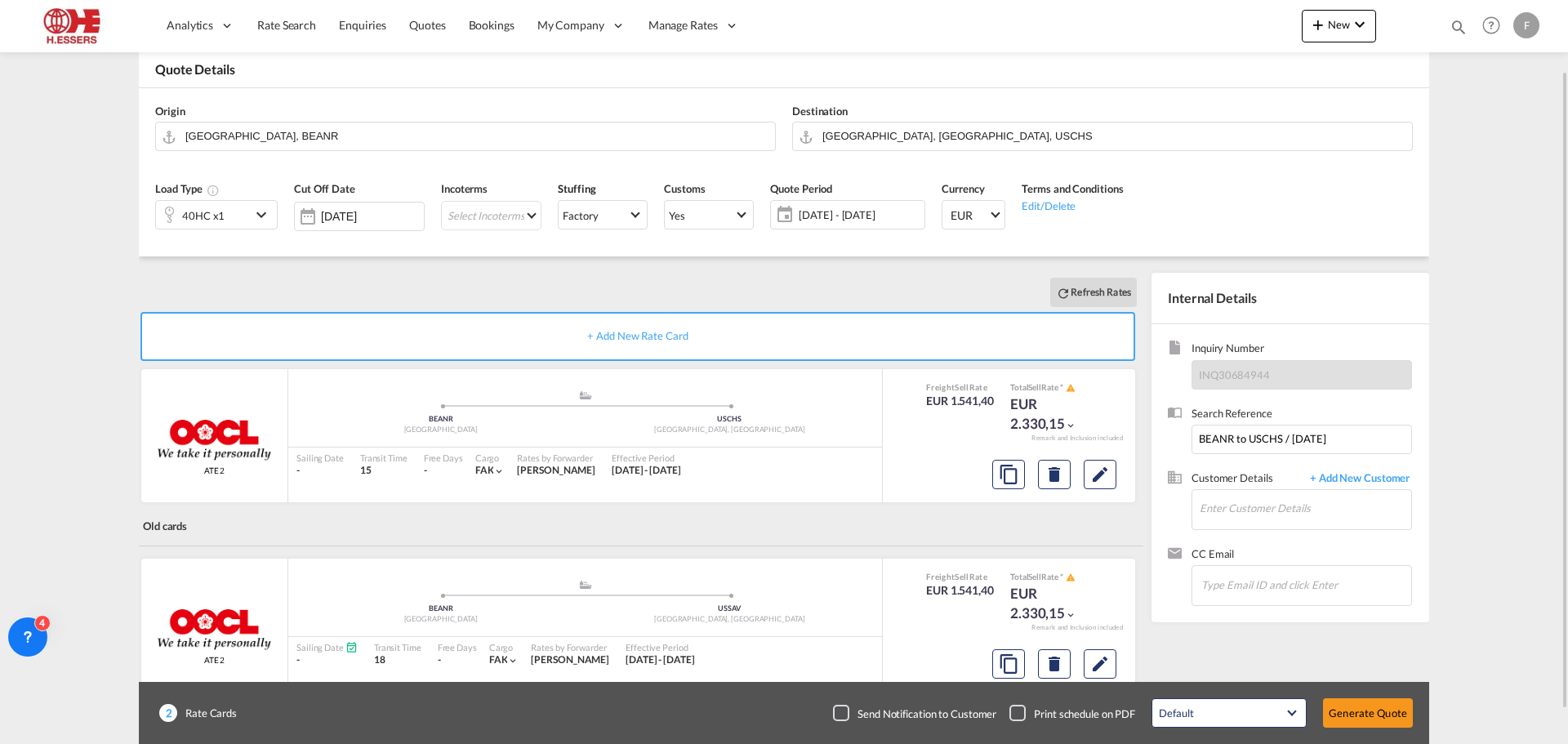
scroll to position [120, 0]
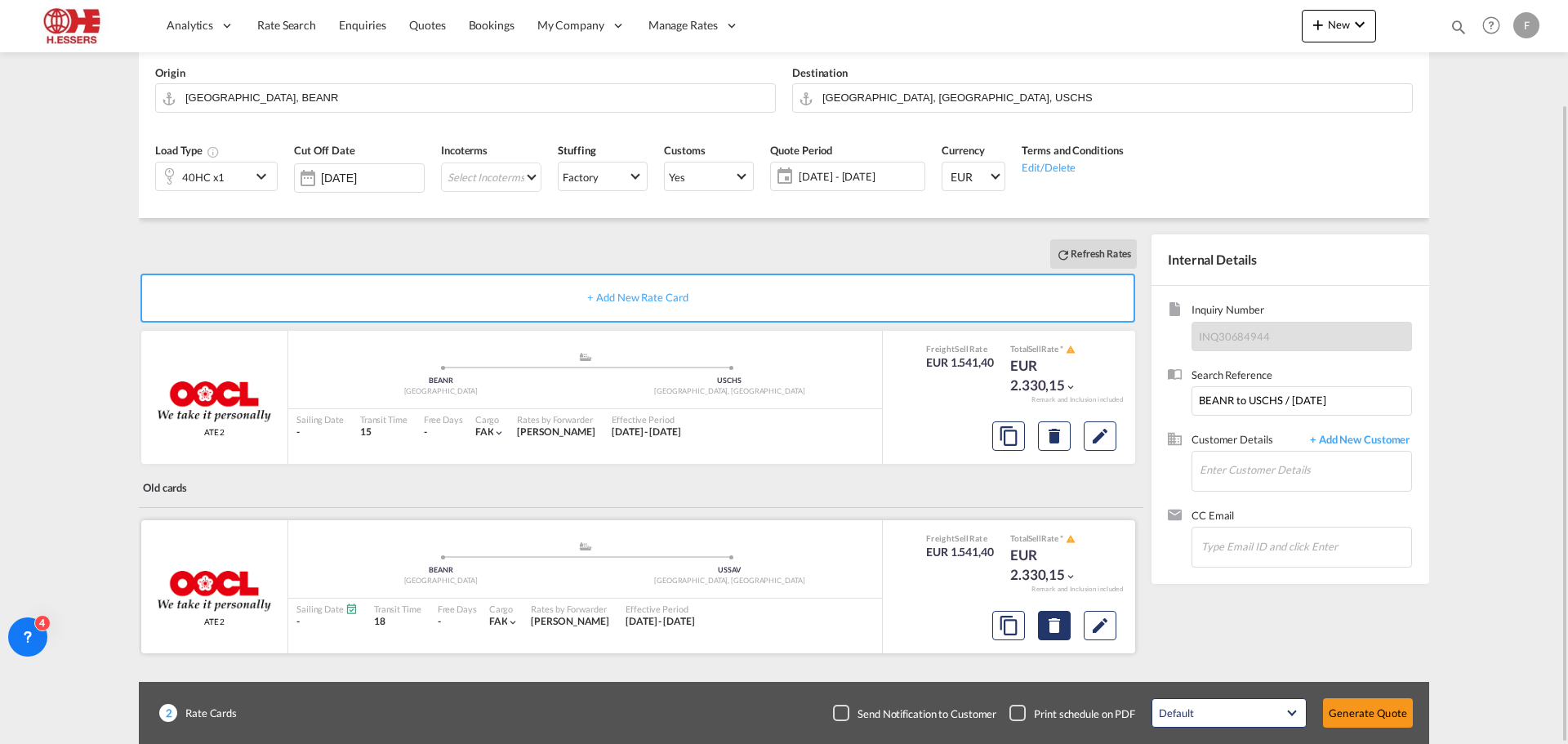
click at [1057, 621] on md-icon "Delete" at bounding box center [1054, 625] width 19 height 19
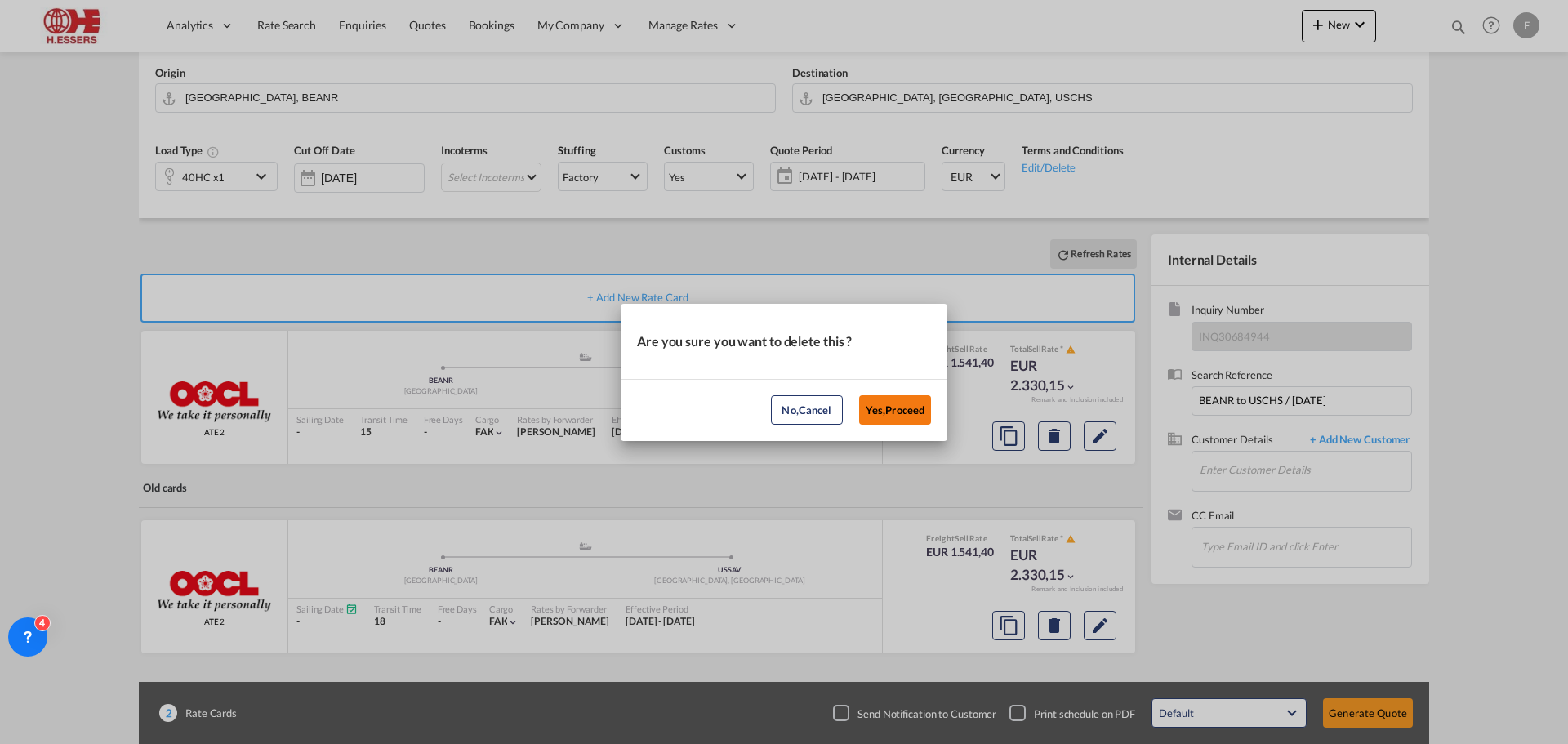
click at [889, 412] on button "Yes,Proceed" at bounding box center [895, 410] width 72 height 30
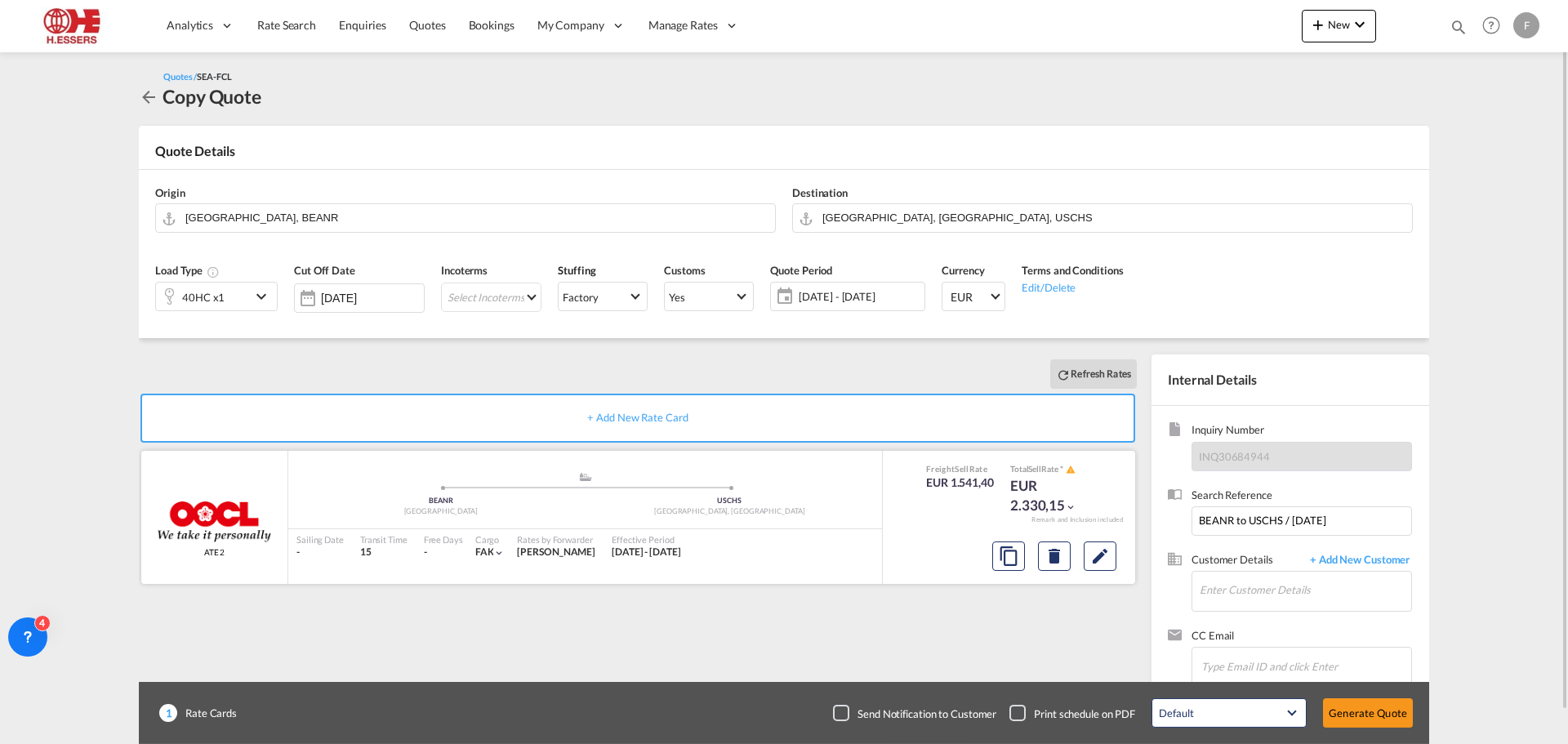
scroll to position [34, 0]
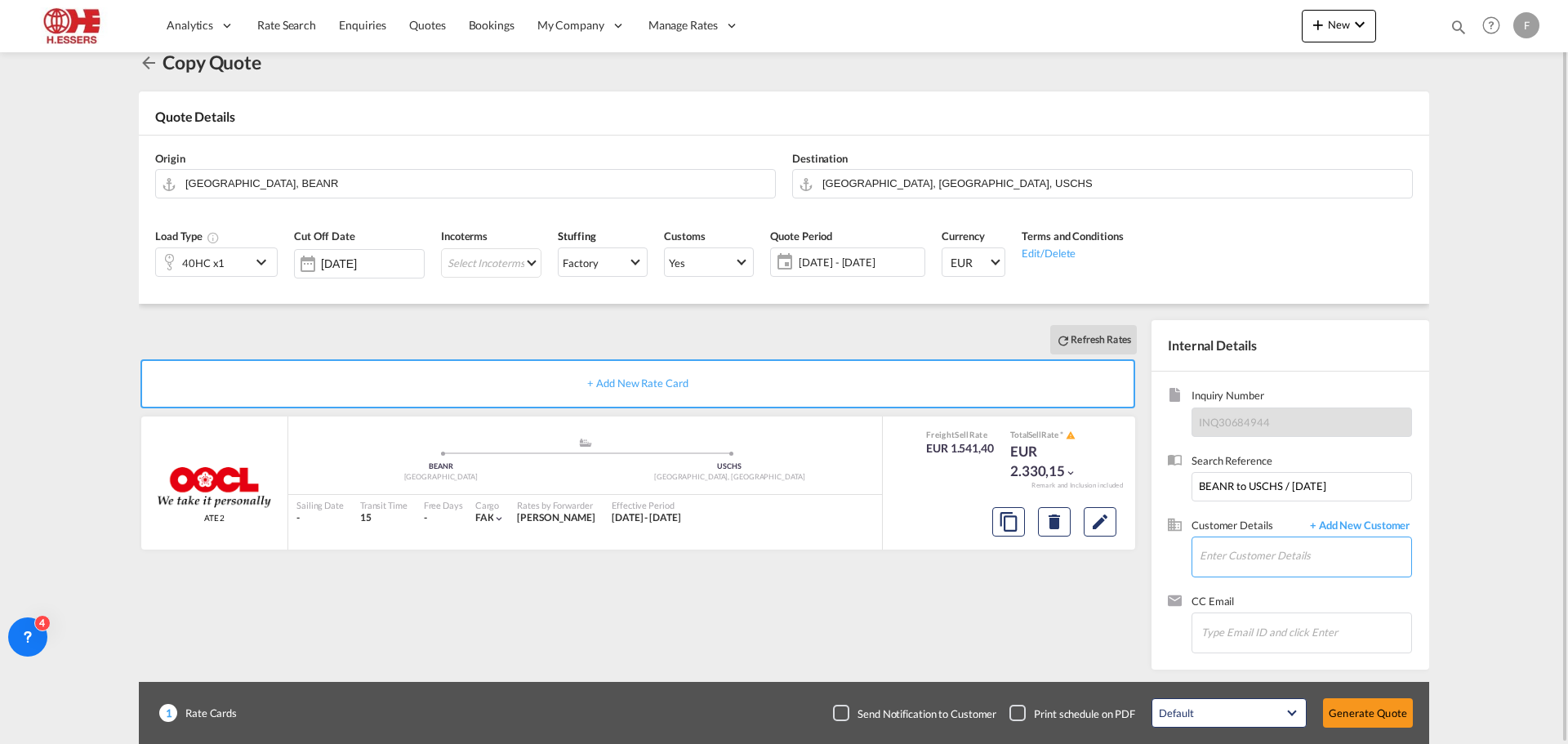
click at [1241, 556] on input "Enter Customer Details" at bounding box center [1305, 555] width 212 height 37
type input "j"
click at [1261, 513] on div "[PERSON_NAME] [EMAIL_ADDRESS][DOMAIN_NAME]" at bounding box center [1305, 516] width 213 height 44
type input "Brink's Diamond & Jewelry Services bv, [PERSON_NAME], [EMAIL_ADDRESS][DOMAIN_NA…"
click at [1384, 711] on button "Generate Quote" at bounding box center [1367, 713] width 90 height 30
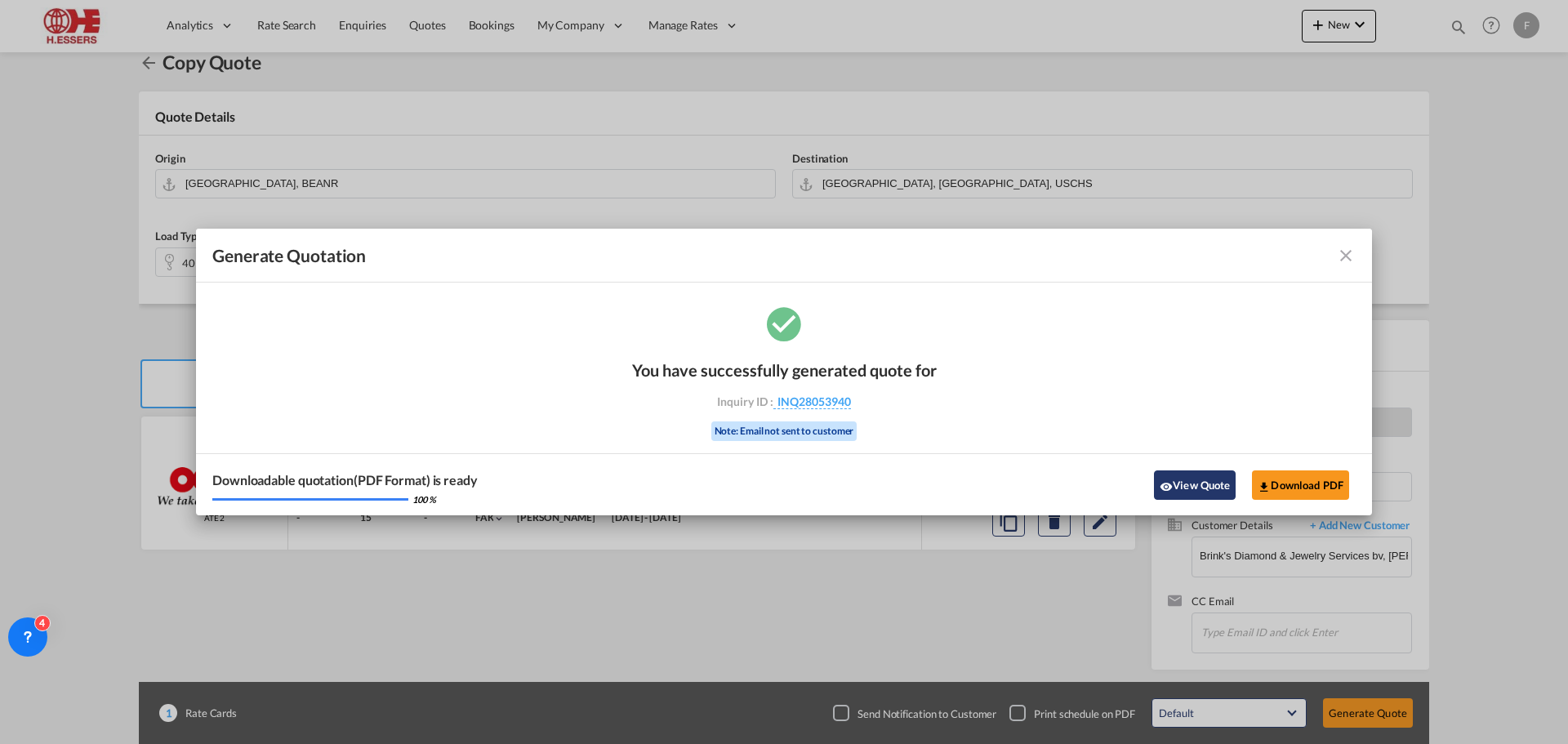
click at [1193, 490] on button "View Quote" at bounding box center [1194, 485] width 81 height 30
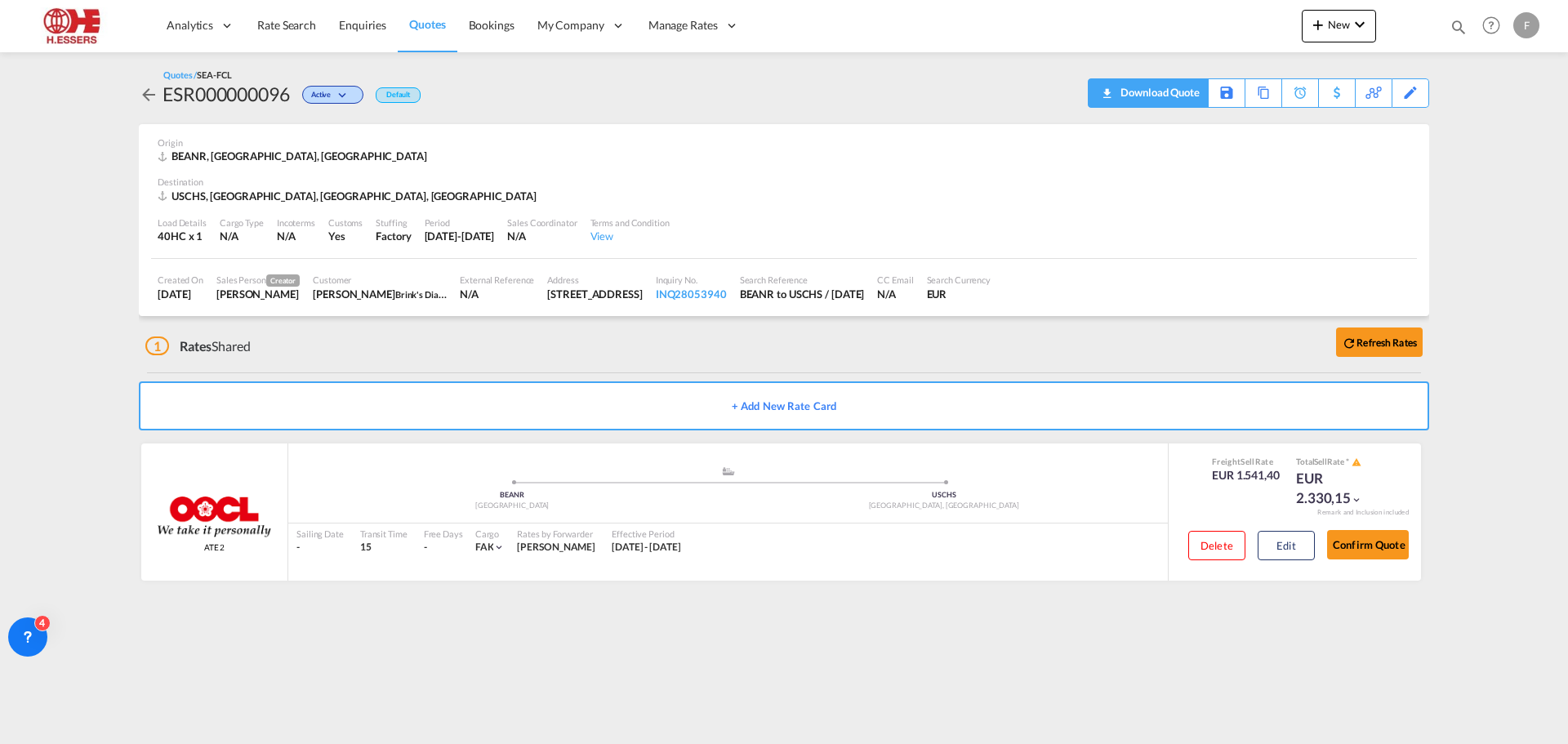
click at [1099, 93] on md-icon "icon-download" at bounding box center [1106, 87] width 19 height 12
click at [1117, 89] on div "Download Quote" at bounding box center [1158, 92] width 83 height 26
click at [1289, 548] on button "Edit" at bounding box center [1286, 545] width 57 height 30
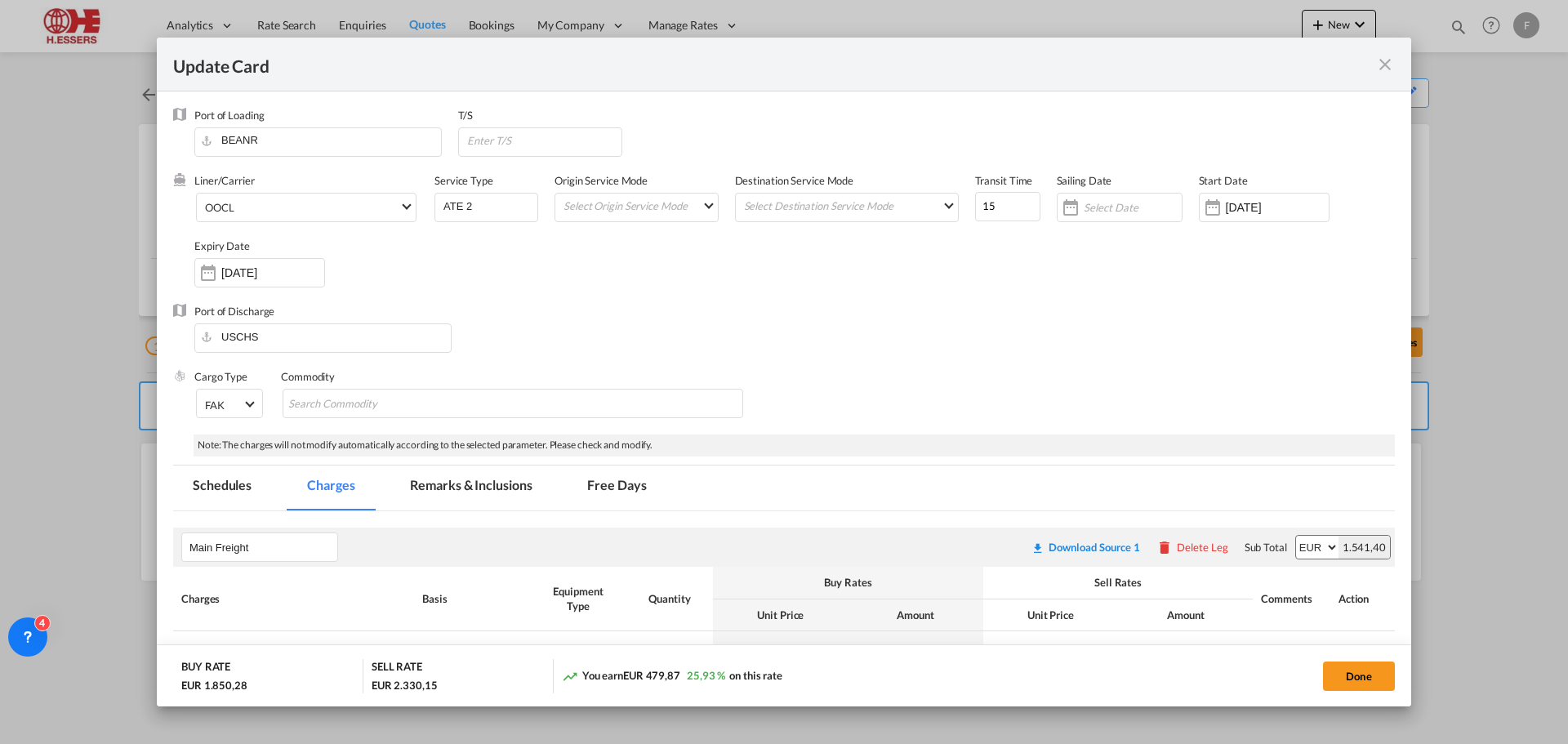
select select "per B/L"
select select "per container"
select select "per_document"
select select "per container"
select select "per B/L"
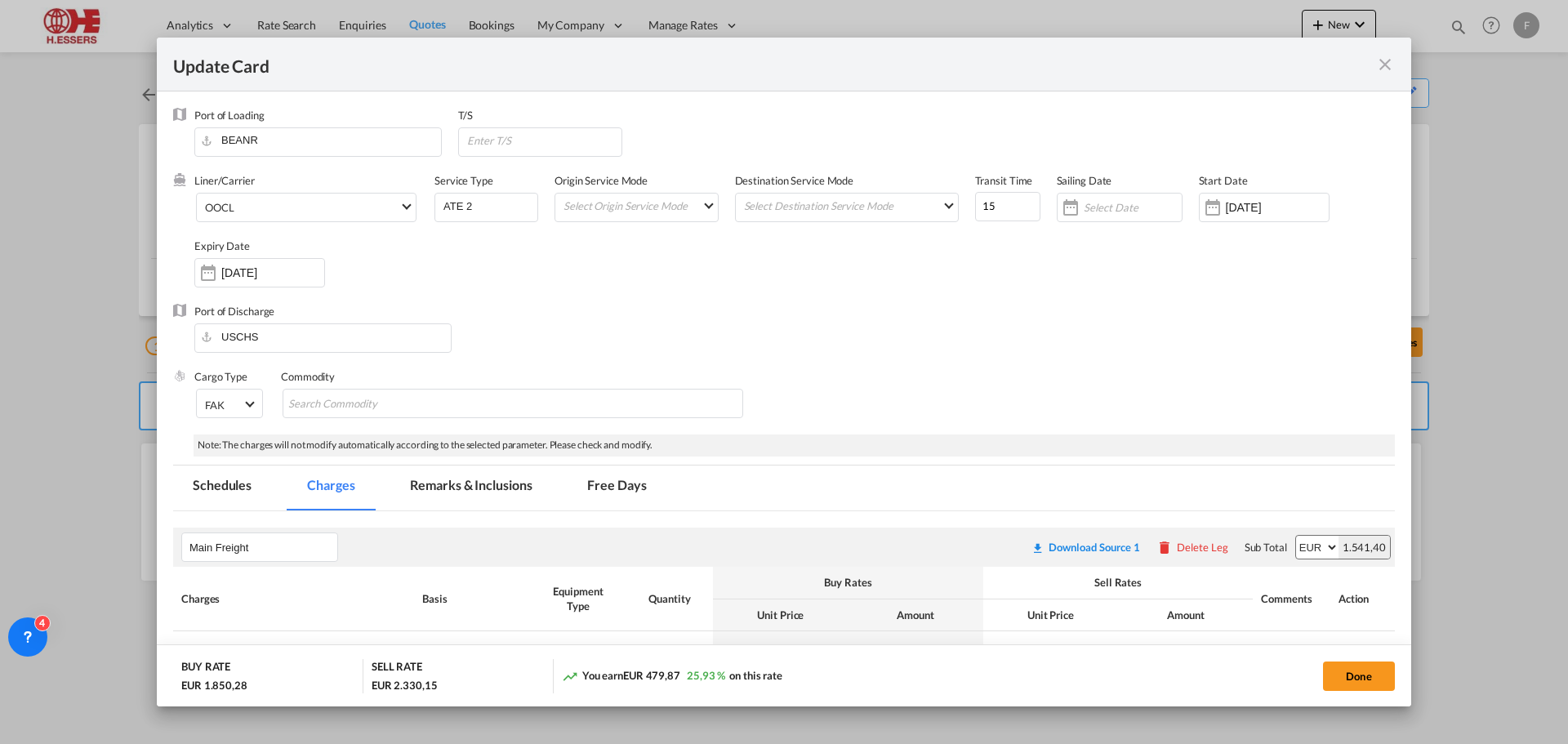
select select "per container"
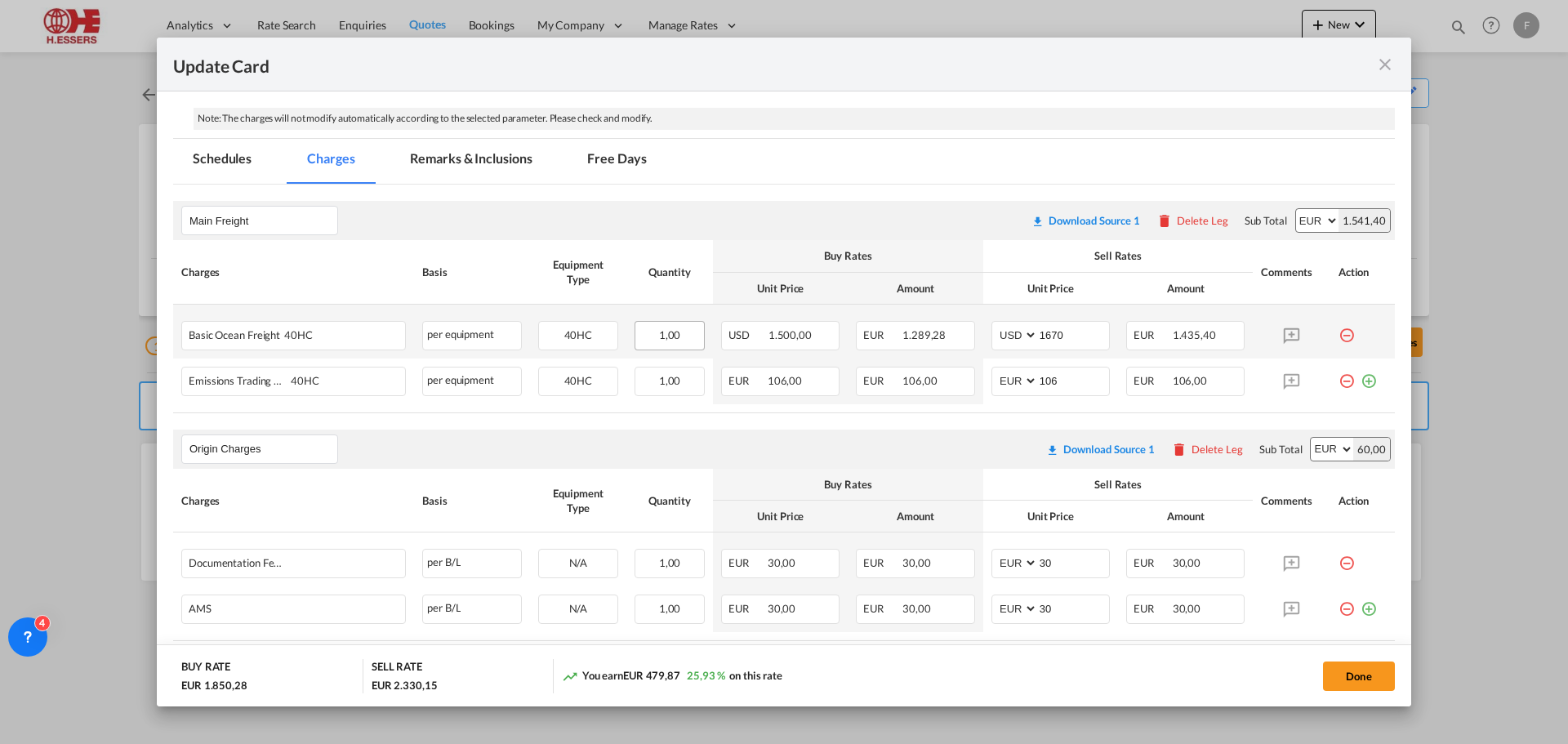
click at [680, 333] on div "1,00" at bounding box center [669, 335] width 70 height 30
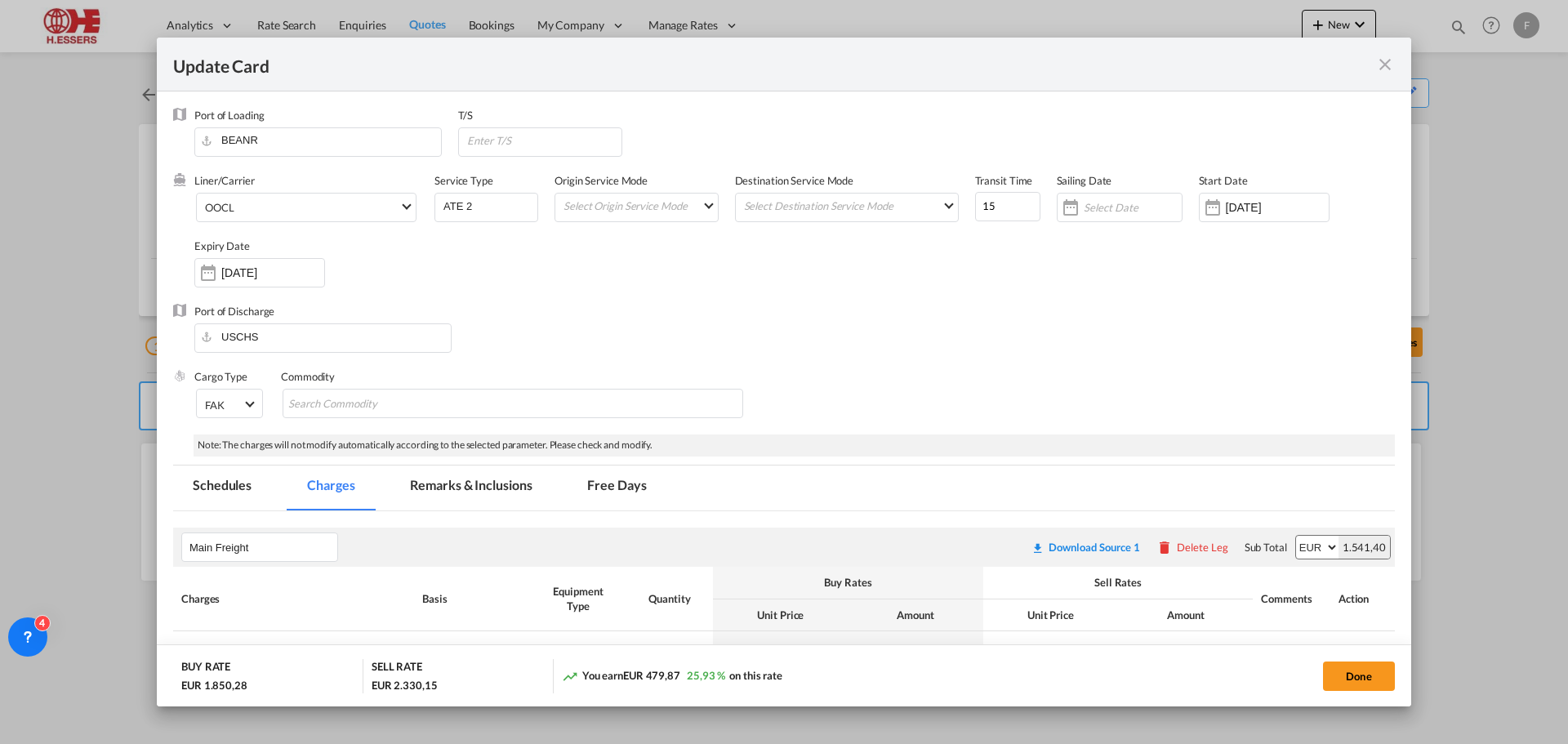
click at [1383, 65] on md-icon "icon-close fg-AAA8AD m-0 pointer" at bounding box center [1385, 64] width 19 height 19
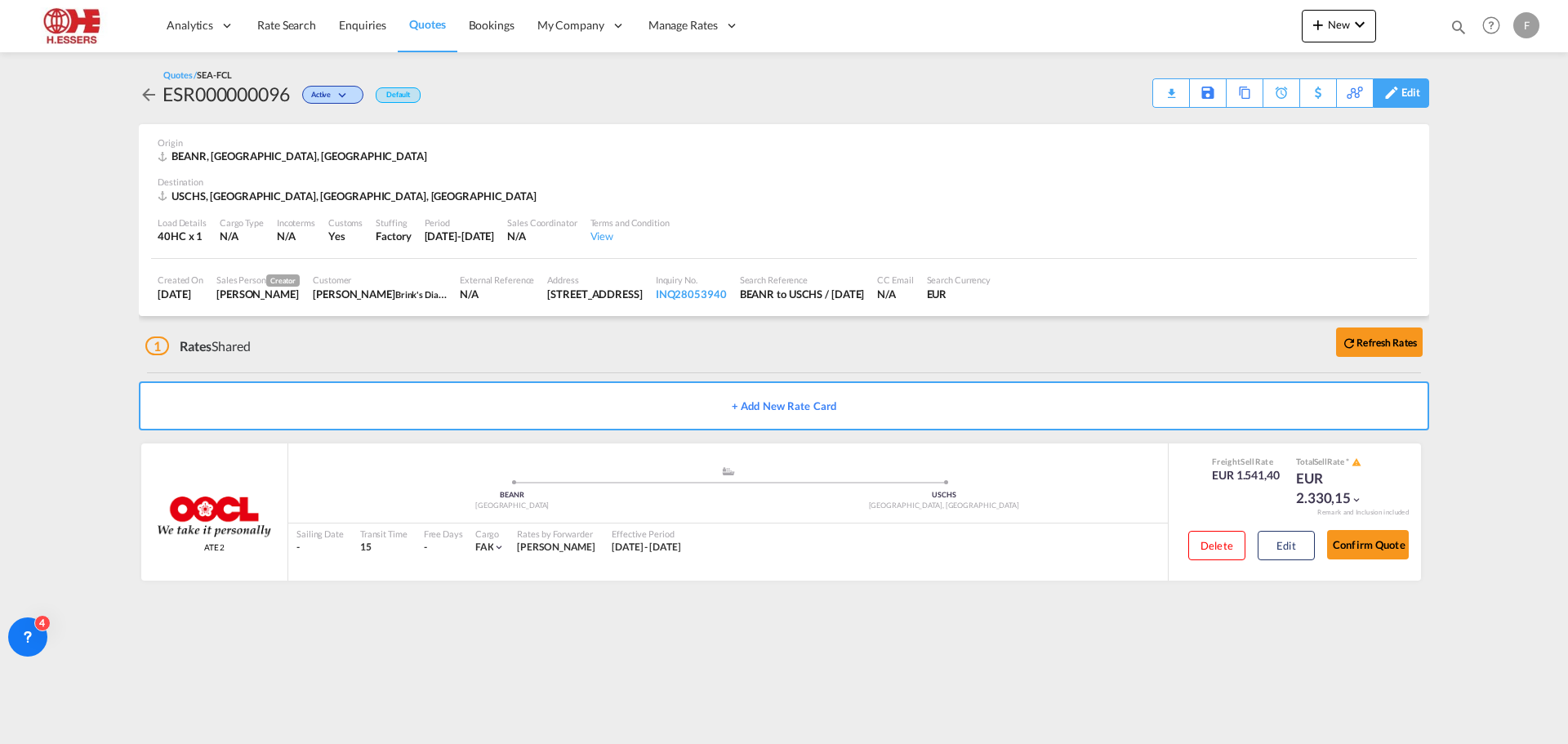
click at [1404, 95] on div "Edit" at bounding box center [1411, 93] width 18 height 28
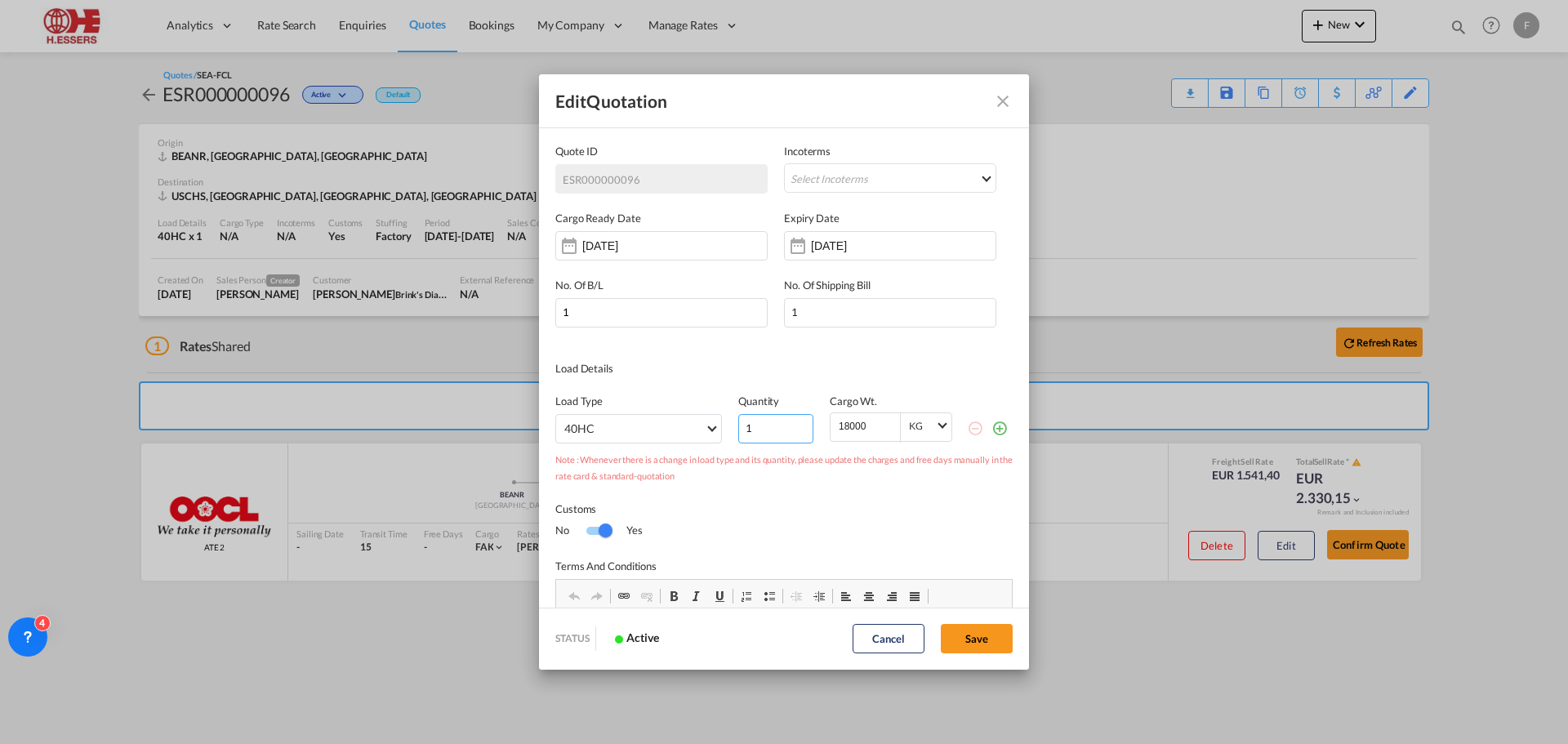
click at [767, 423] on input "1" at bounding box center [776, 429] width 75 height 30
click at [795, 424] on input "2" at bounding box center [776, 429] width 75 height 30
click at [795, 424] on input "3" at bounding box center [776, 429] width 75 height 30
click at [795, 424] on input "4" at bounding box center [776, 429] width 75 height 30
click at [795, 424] on input "5" at bounding box center [776, 429] width 75 height 30
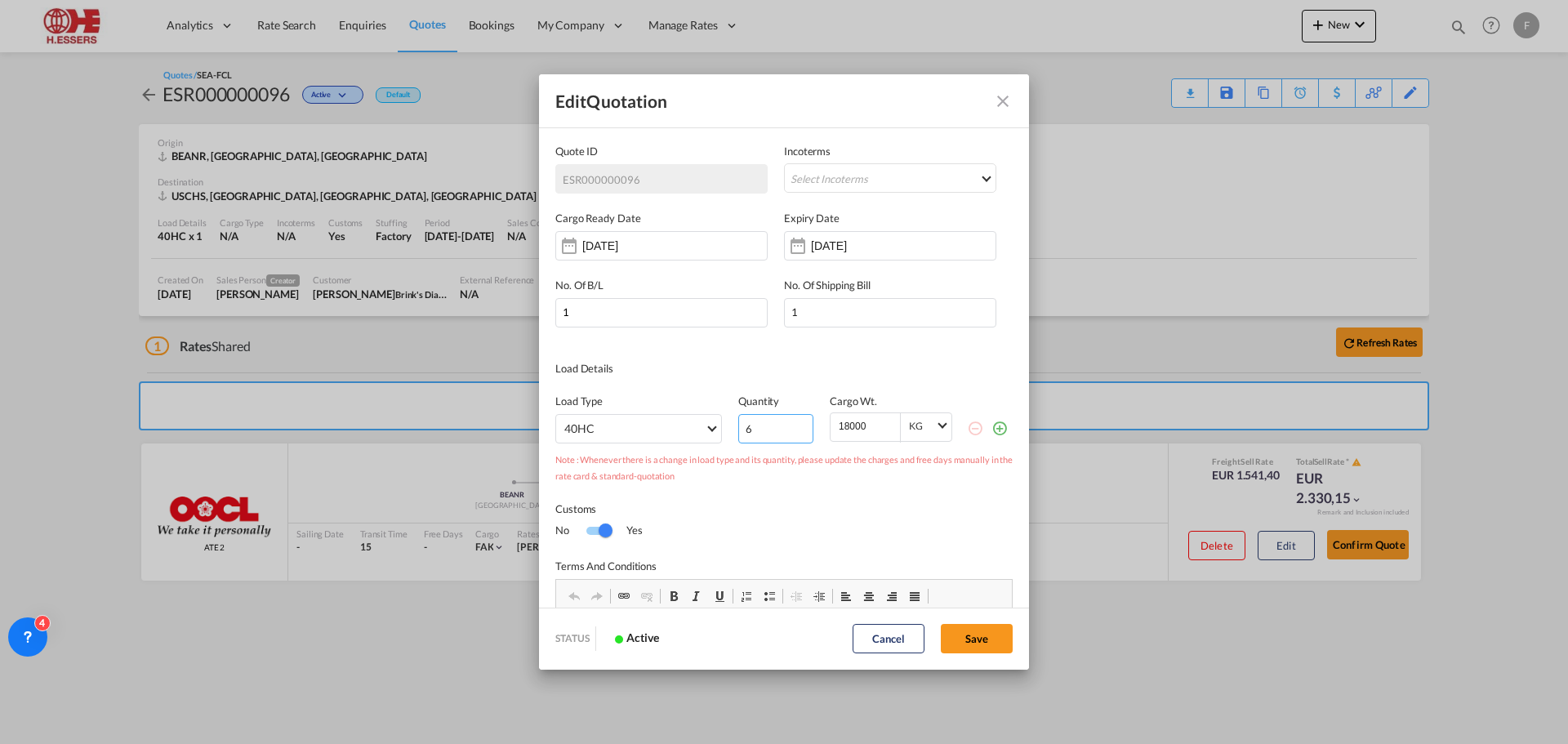
type input "6"
click at [795, 424] on input "6" at bounding box center [776, 429] width 75 height 30
click at [981, 640] on button "Save" at bounding box center [977, 639] width 72 height 30
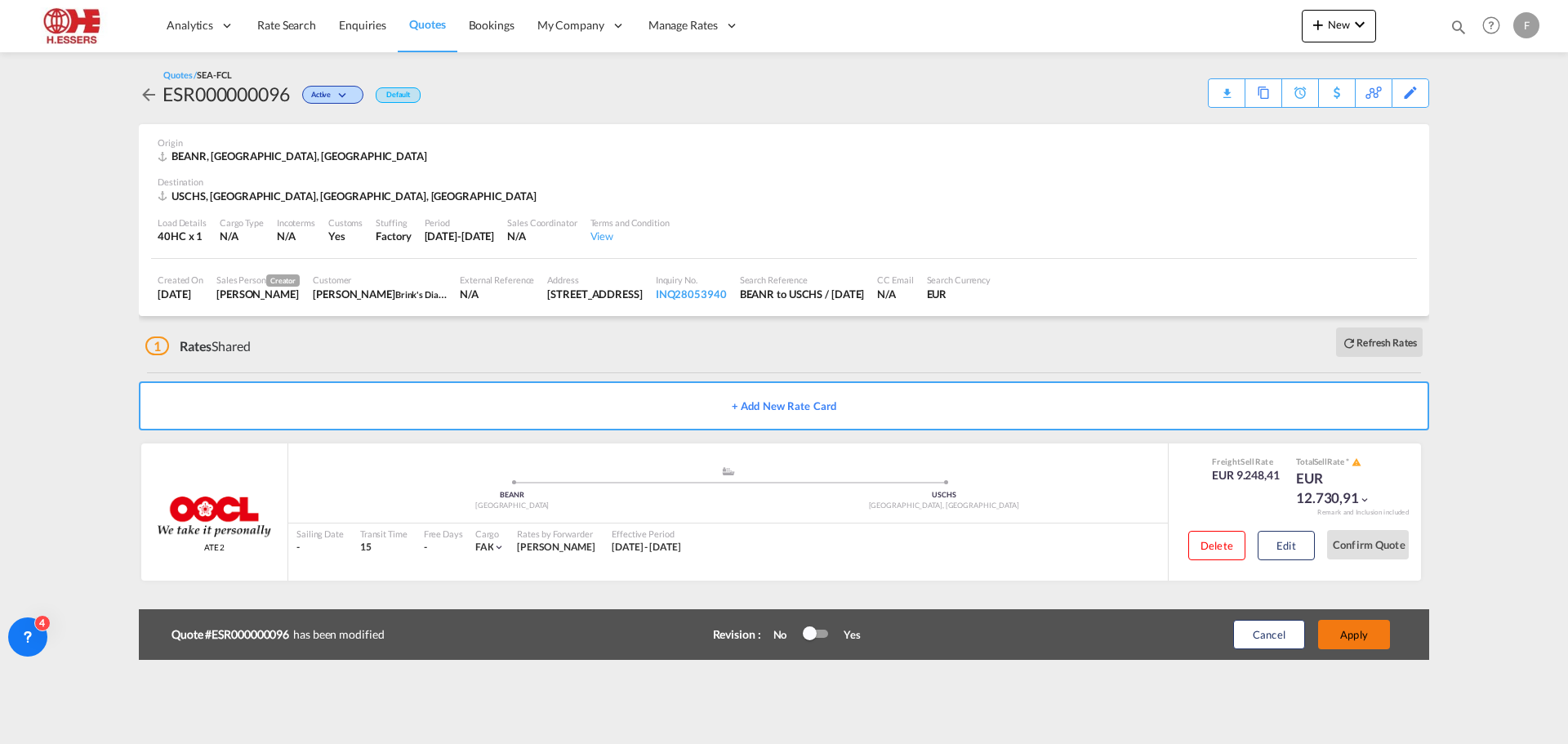
click at [1371, 632] on button "Apply" at bounding box center [1354, 634] width 72 height 30
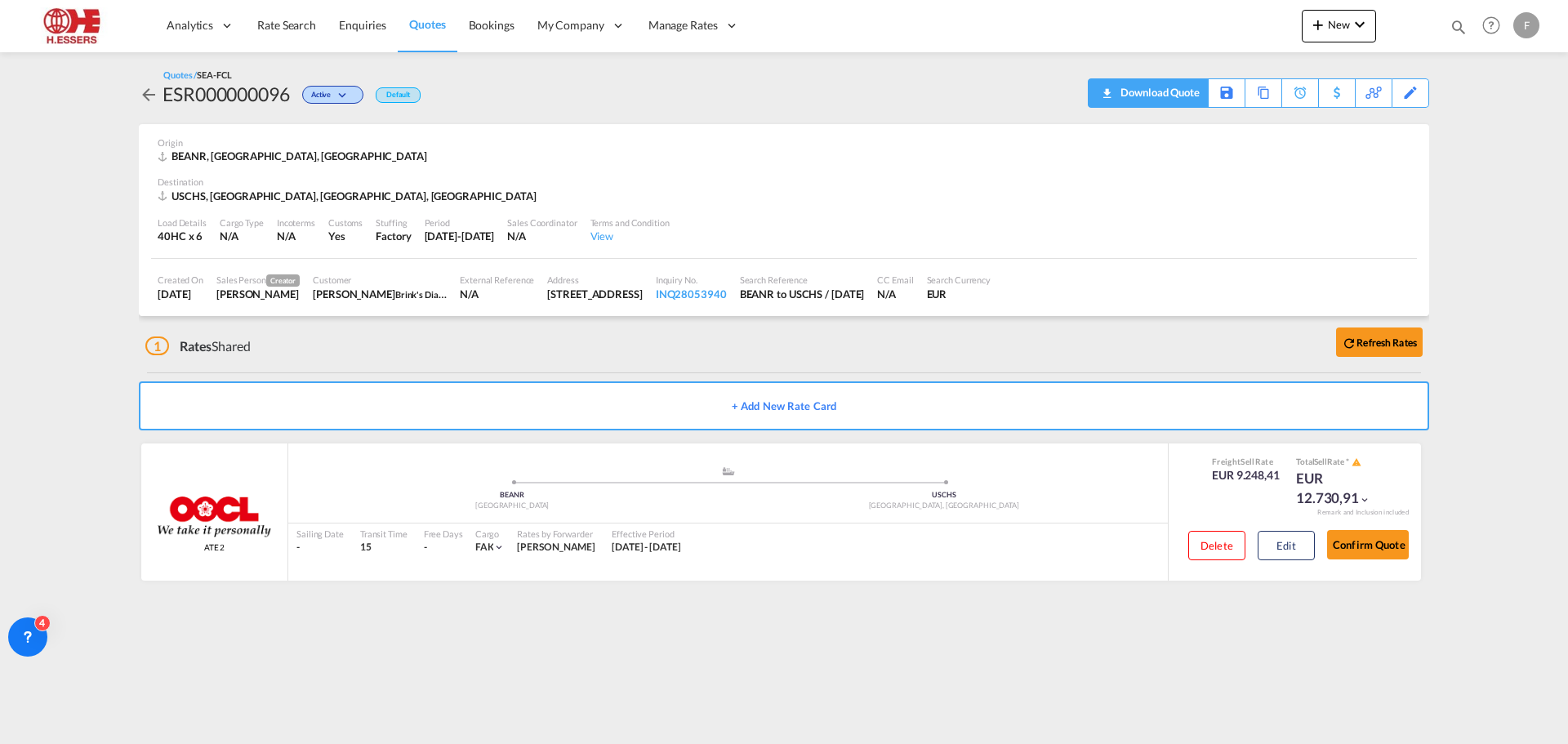
click at [1167, 91] on div "Download Quote" at bounding box center [1158, 92] width 83 height 26
click at [962, 142] on div "Origin" at bounding box center [783, 142] width 1253 height 12
click at [137, 97] on div "Activity Monitor Quotation created - ESR000000095 24 minutes ago | [PERSON_NAME…" at bounding box center [783, 331] width 1306 height 556
click at [146, 94] on md-icon "icon-arrow-left" at bounding box center [148, 94] width 19 height 19
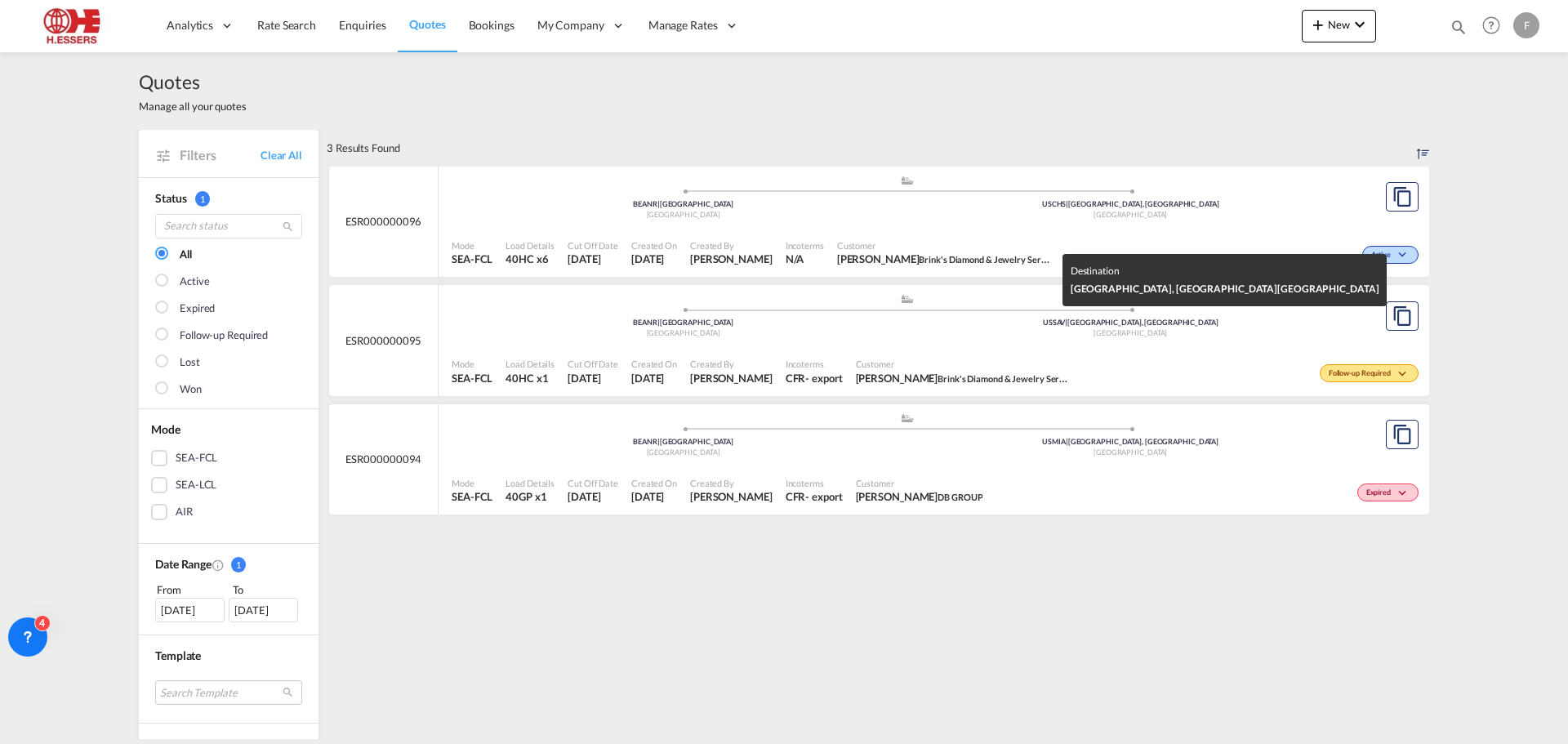
click at [1407, 255] on md-icon "icon-chevron-down" at bounding box center [1404, 255] width 19 height 9
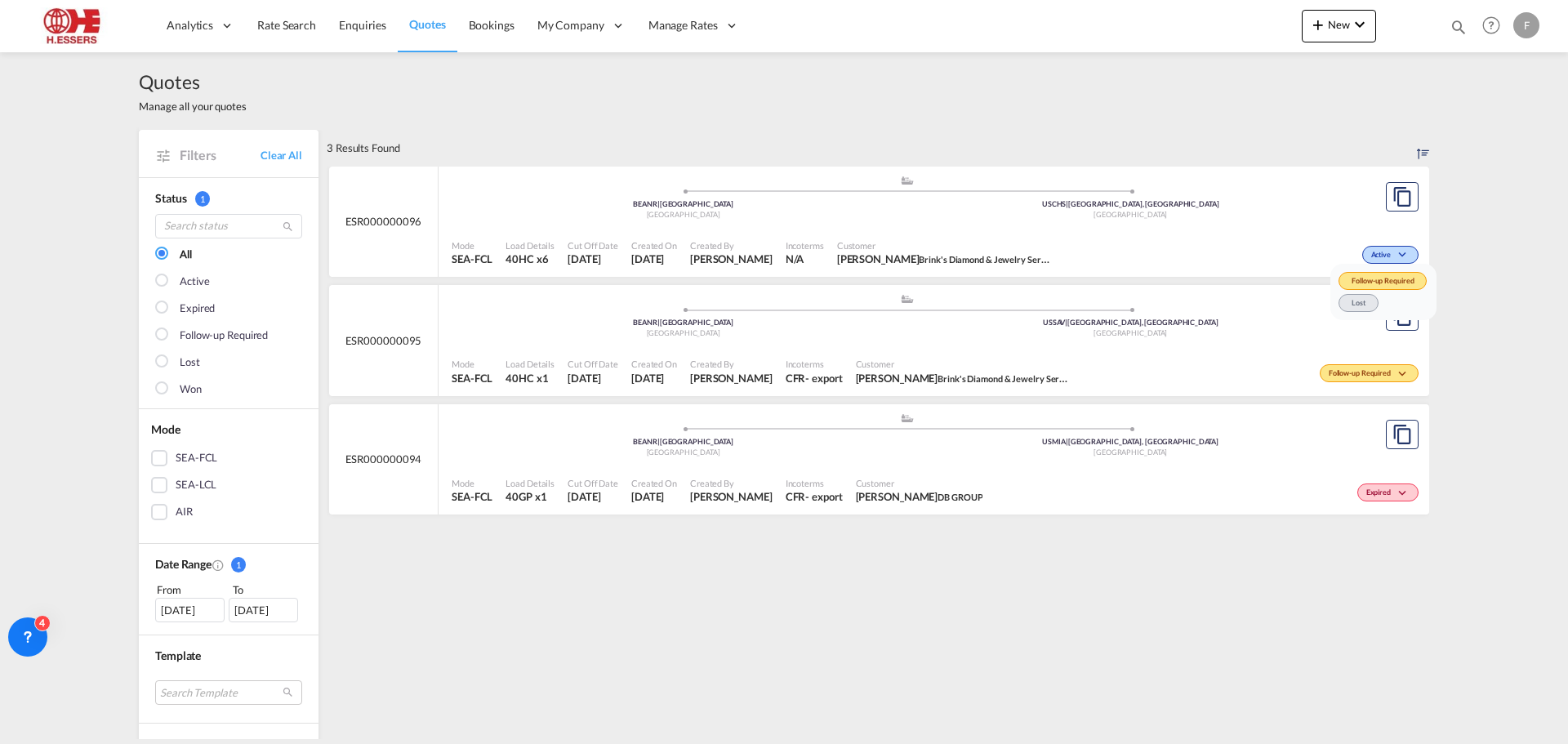
click at [1375, 282] on span "Follow-up Required" at bounding box center [1382, 280] width 88 height 18
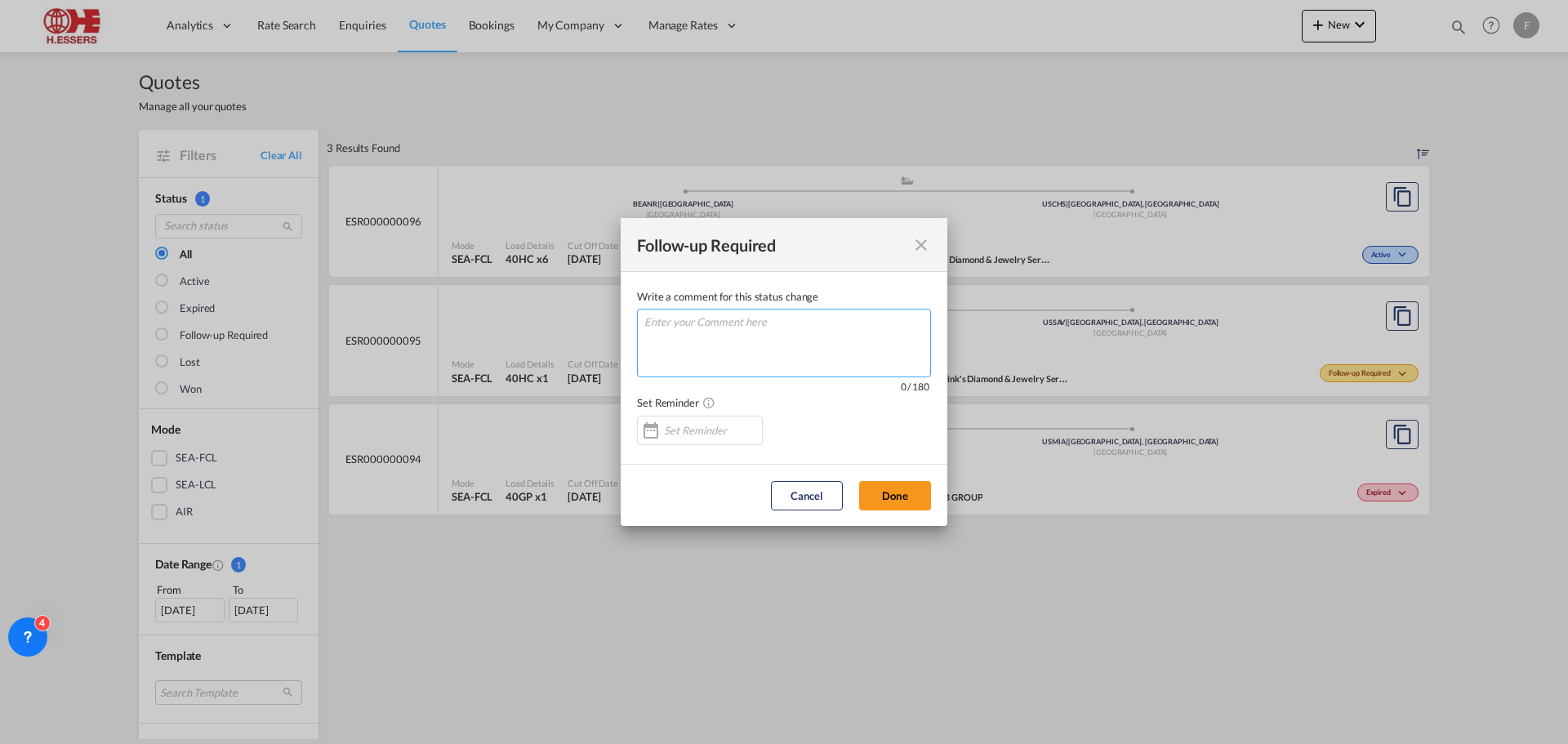
click at [709, 321] on textarea "Write a comment ..." at bounding box center [784, 343] width 294 height 68
paste textarea "HES81150"
type textarea "HES81150"
click at [655, 426] on div "Write a comment ..." at bounding box center [651, 430] width 26 height 32
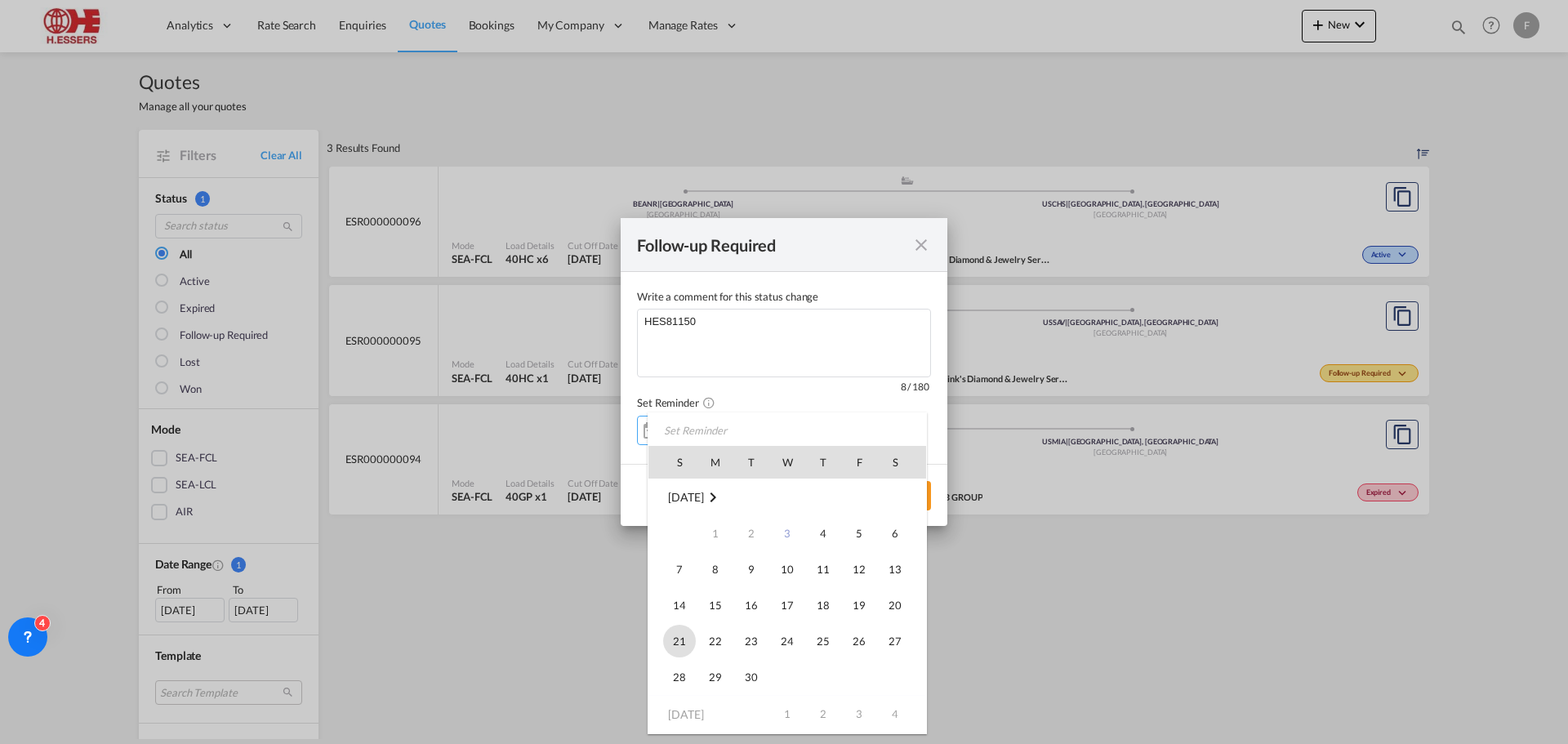
click at [676, 638] on span "21" at bounding box center [679, 640] width 32 height 32
type input "[DATE]"
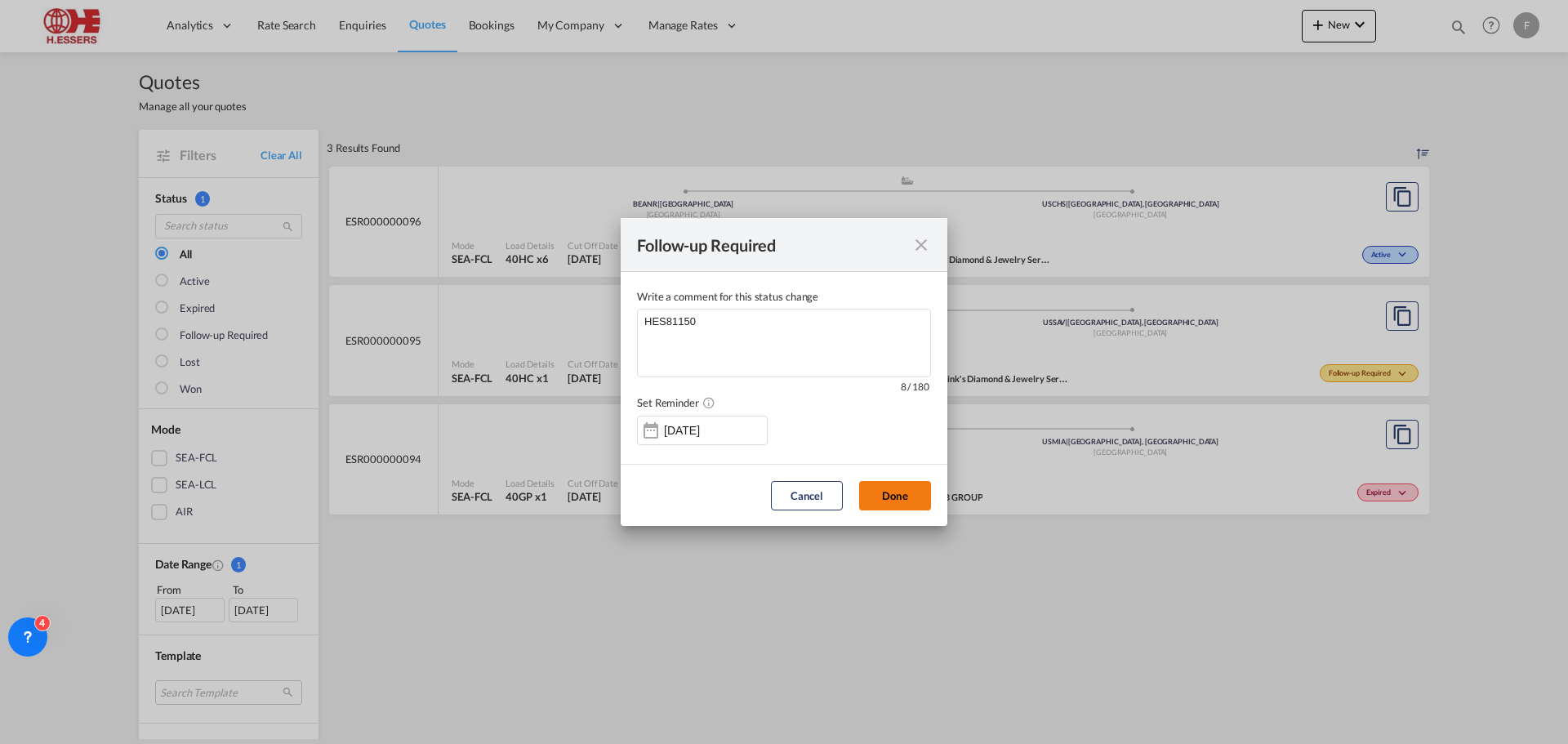
click at [906, 488] on button "Done" at bounding box center [895, 495] width 72 height 30
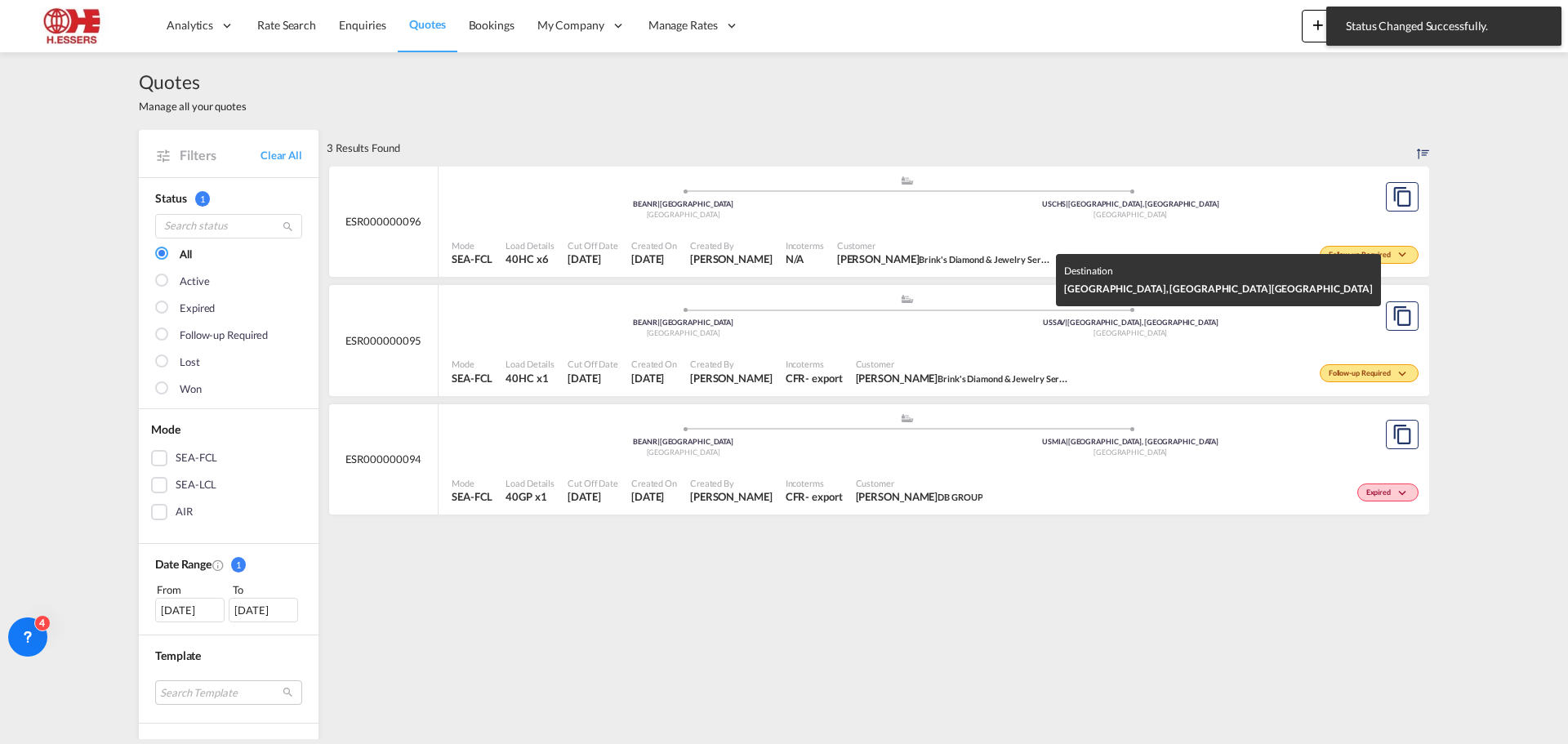
click at [1165, 325] on div "USSAV | [GEOGRAPHIC_DATA], [GEOGRAPHIC_DATA]" at bounding box center [1131, 323] width 447 height 10
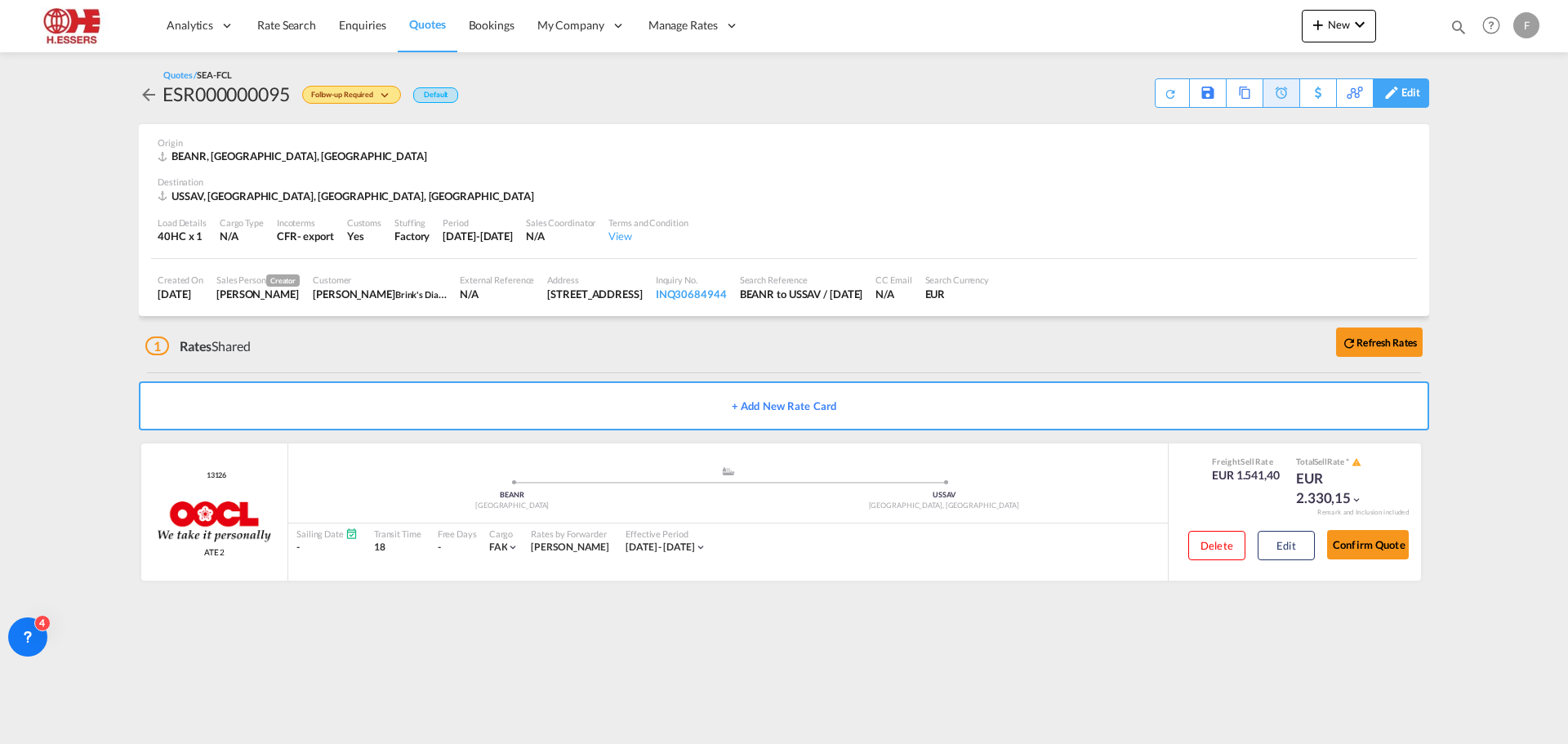
click at [1422, 85] on div "Edit" at bounding box center [1401, 93] width 56 height 30
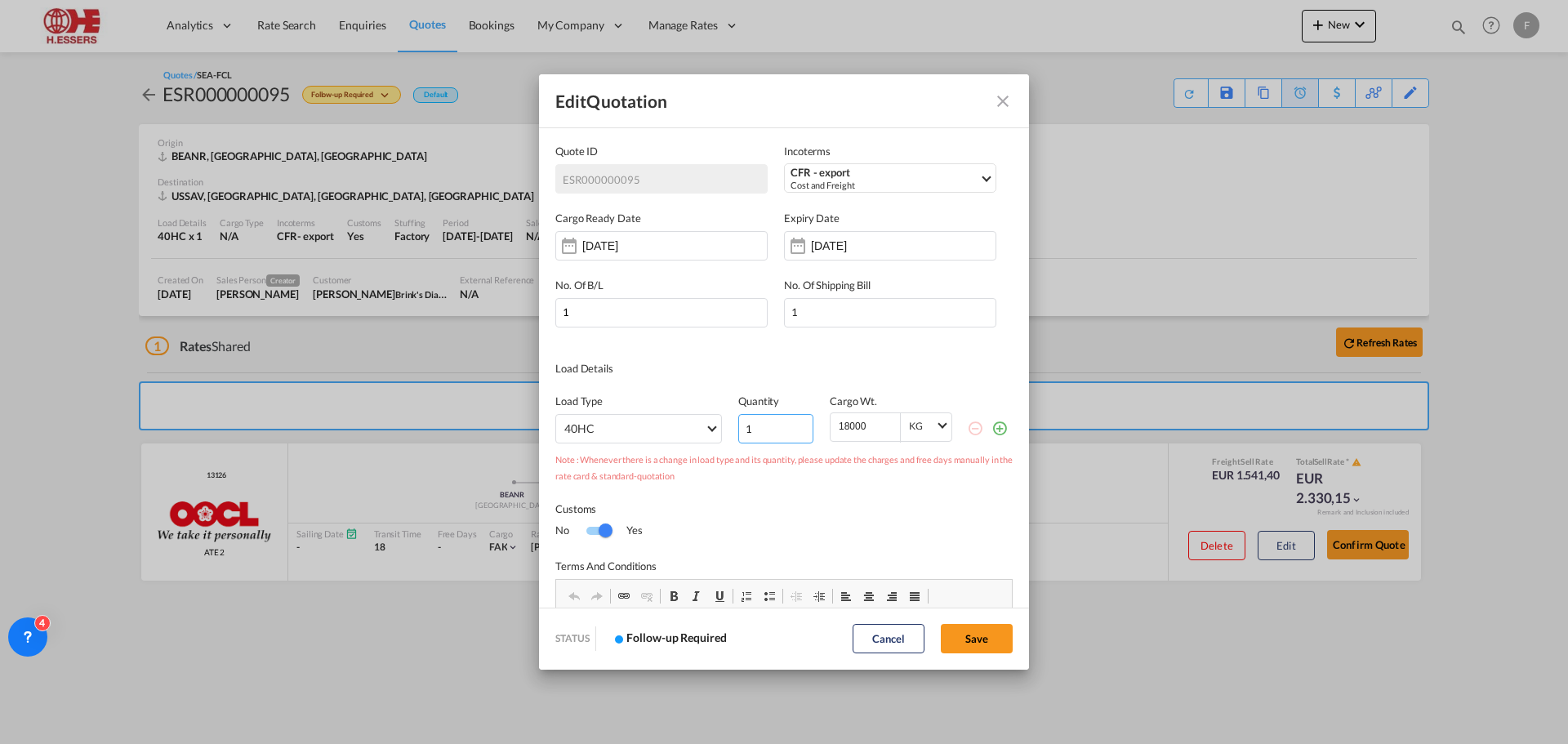
click at [759, 423] on input "1" at bounding box center [776, 429] width 75 height 30
click at [799, 424] on input "2" at bounding box center [776, 429] width 75 height 30
click at [799, 424] on input "3" at bounding box center [776, 429] width 75 height 30
click at [799, 424] on input "4" at bounding box center [776, 429] width 75 height 30
click at [799, 424] on input "5" at bounding box center [776, 429] width 75 height 30
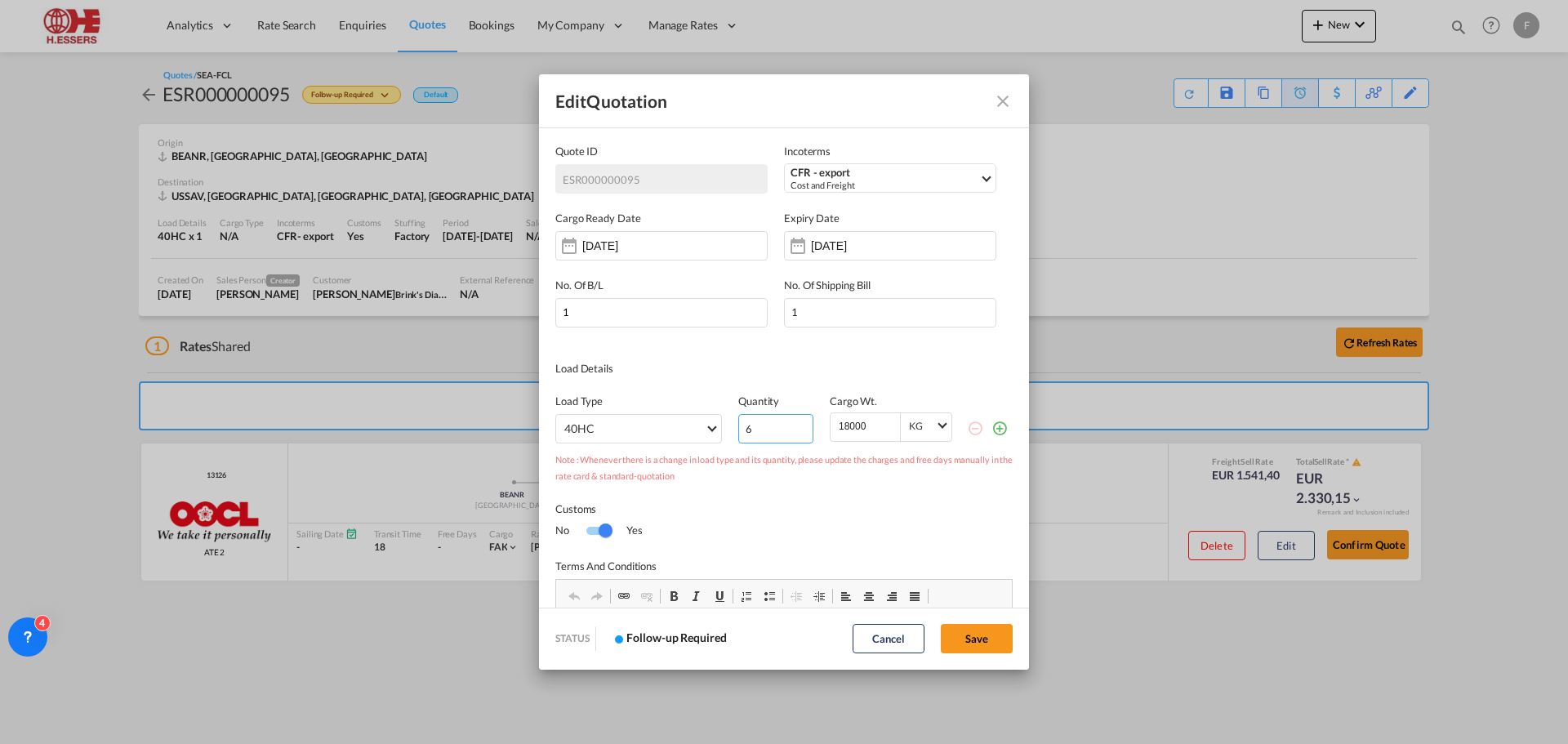
type input "6"
click at [799, 424] on input "6" at bounding box center [776, 429] width 75 height 30
click at [967, 634] on button "Save" at bounding box center [977, 639] width 72 height 30
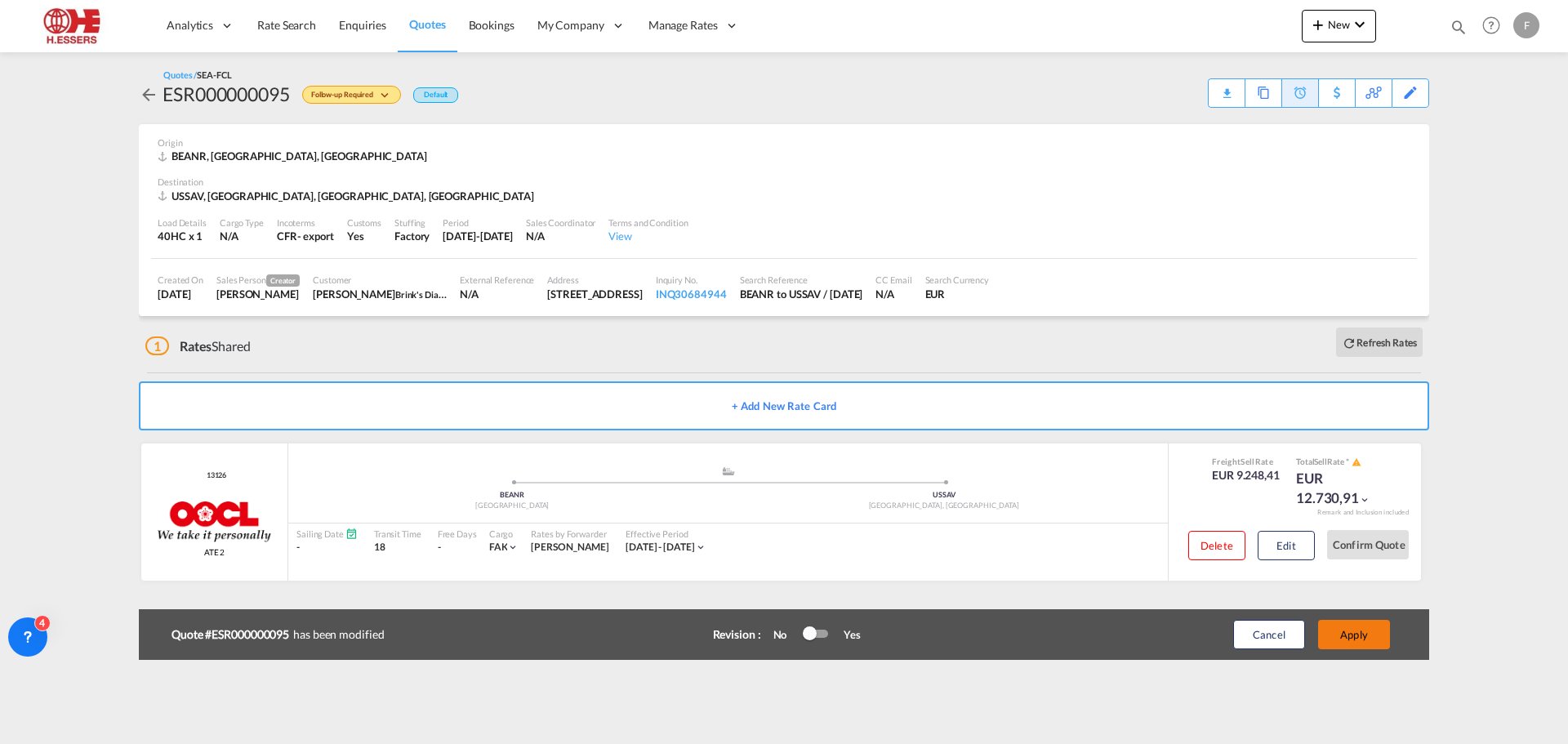
click at [1349, 633] on button "Apply" at bounding box center [1354, 634] width 72 height 30
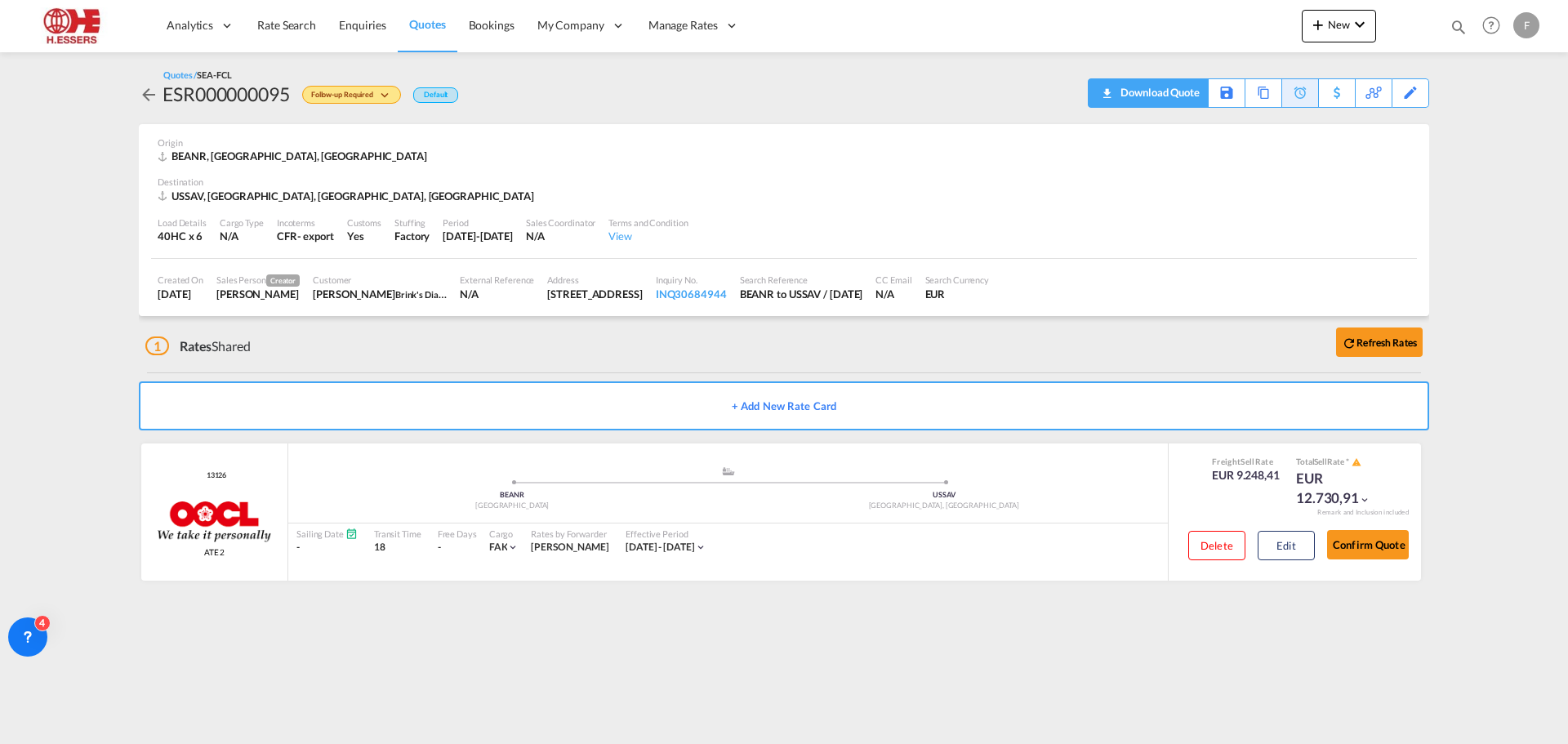
click at [1133, 88] on div "Download Quote" at bounding box center [1158, 92] width 83 height 26
